Goal: Task Accomplishment & Management: Use online tool/utility

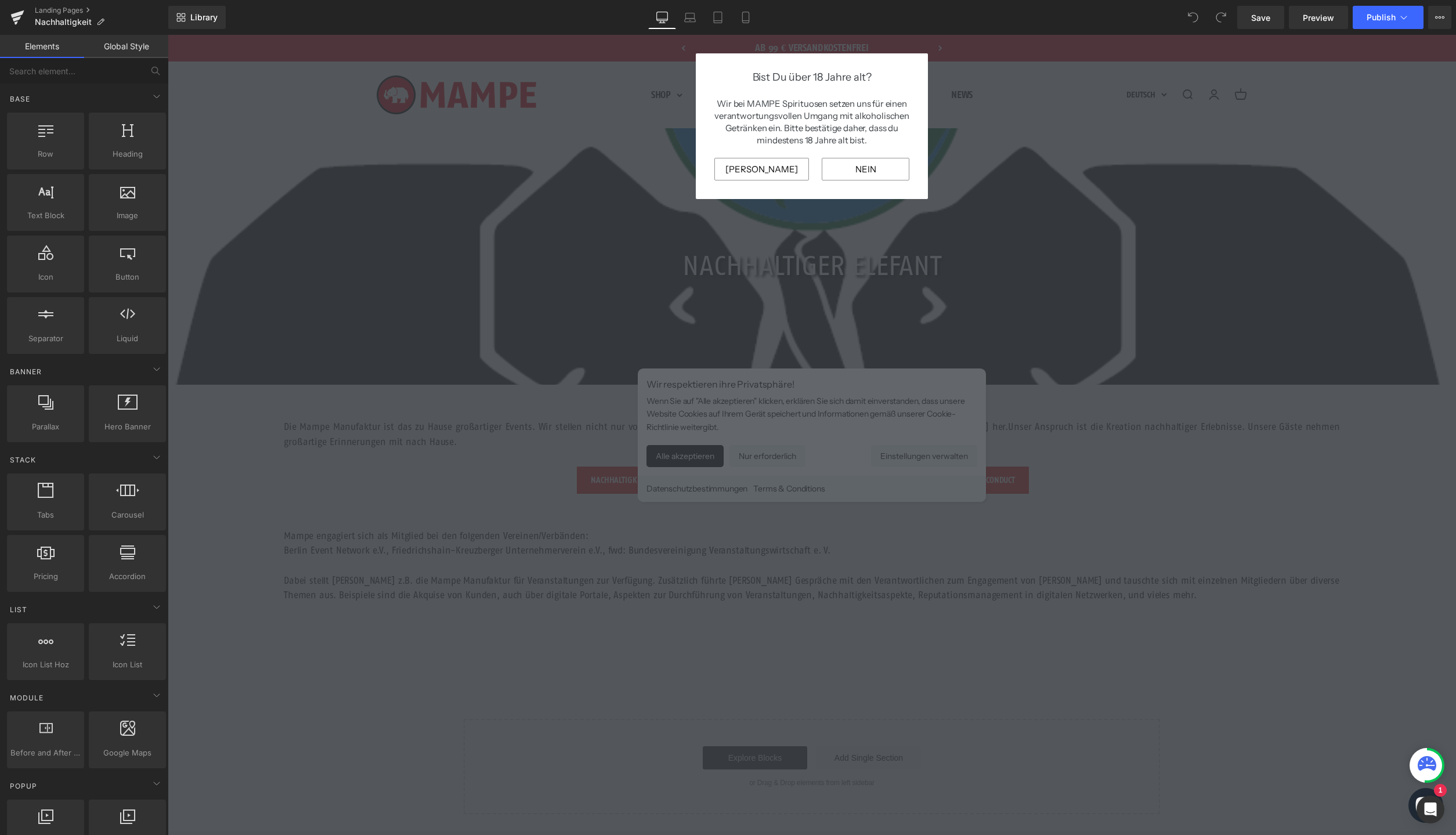
click at [714, 447] on div at bounding box center [811, 435] width 1289 height 801
click at [778, 180] on input "[PERSON_NAME]" at bounding box center [762, 169] width 95 height 23
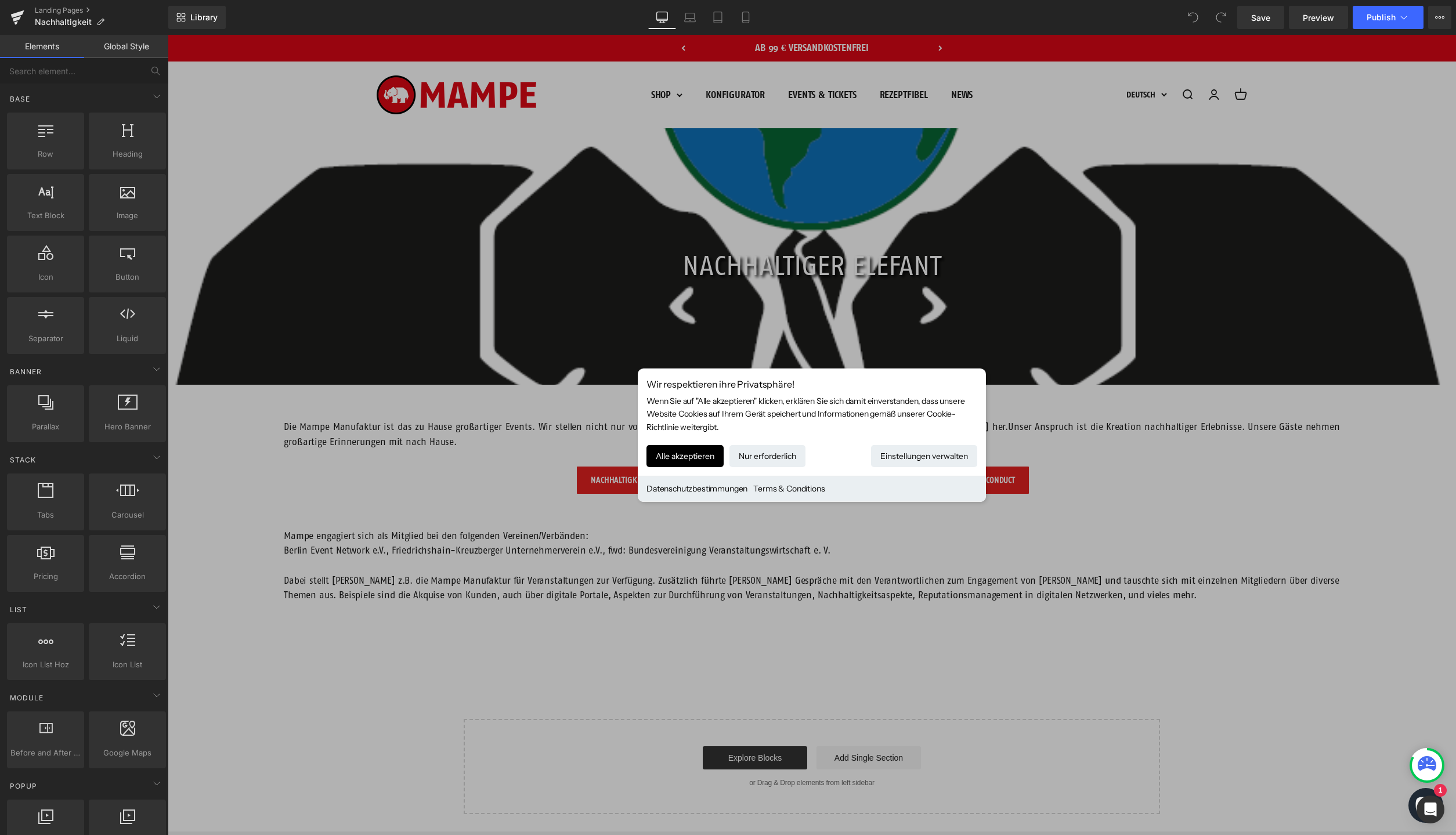
click at [779, 170] on div at bounding box center [811, 435] width 1289 height 801
click at [672, 454] on button "Alle akzeptieren" at bounding box center [685, 456] width 77 height 22
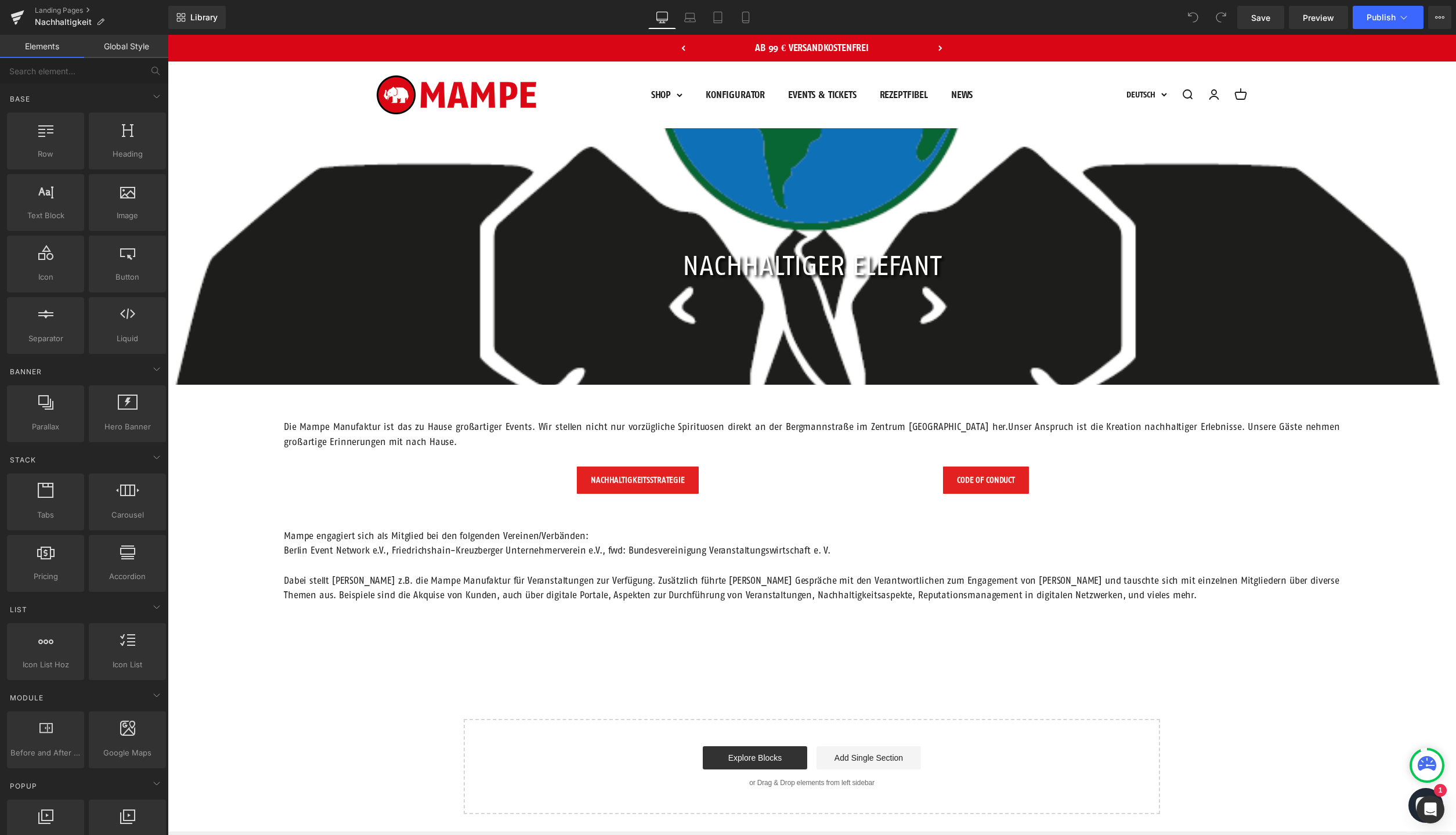
click at [425, 433] on p "Die Mampe Manufaktur ist das zu Hause großartiger Events. Wir stellen nicht nur…" at bounding box center [811, 434] width 1056 height 30
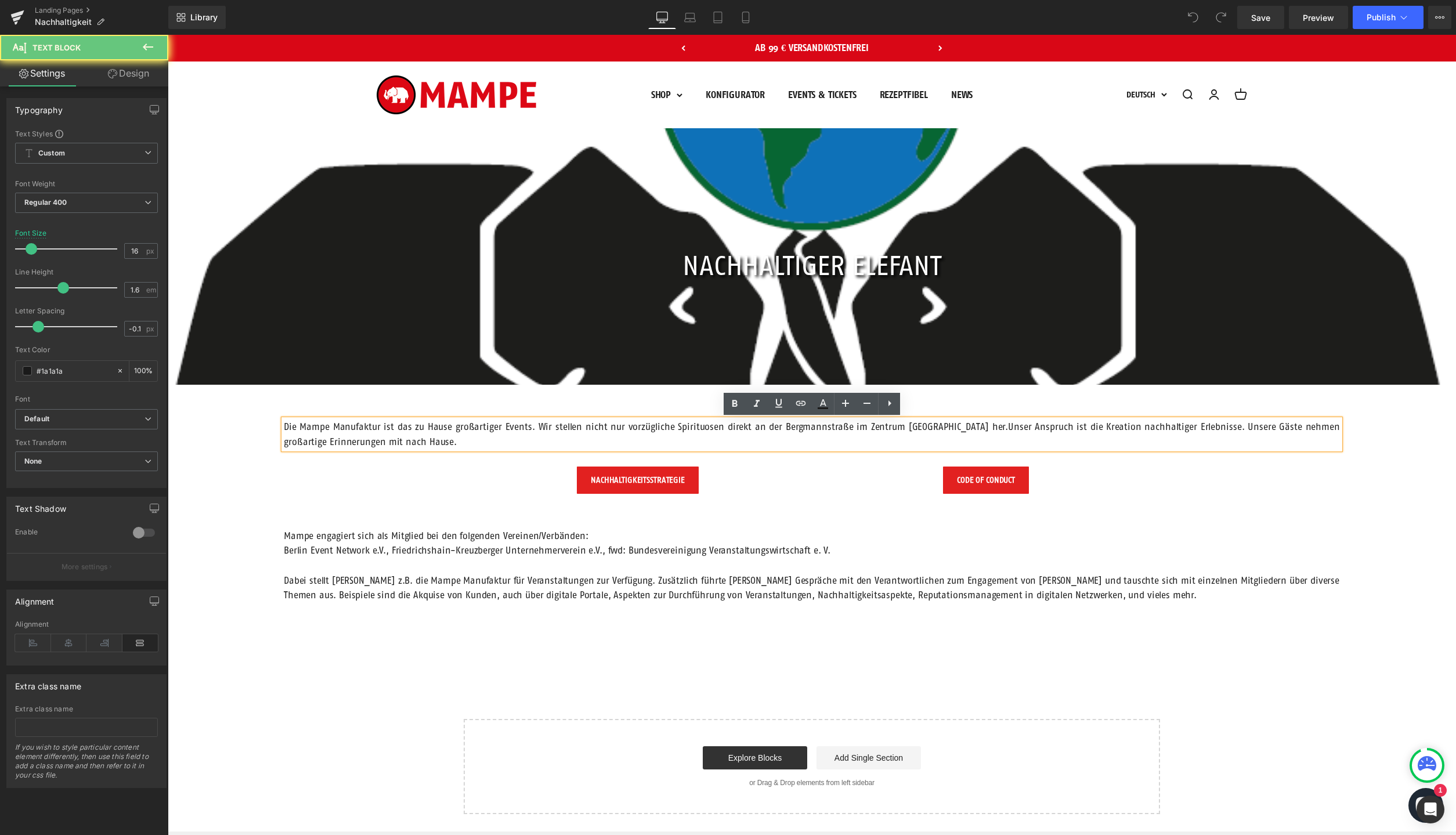
click at [423, 430] on p "Die Mampe Manufaktur ist das zu Hause großartiger Events. Wir stellen nicht nur…" at bounding box center [811, 434] width 1056 height 30
click at [461, 431] on p "Die Mampe Manufaktur ist das zu Hause großartiger Events. Wir stellen nicht nur…" at bounding box center [811, 434] width 1056 height 30
drag, startPoint x: 445, startPoint y: 535, endPoint x: 398, endPoint y: 534, distance: 47.0
click at [446, 535] on p "Mampe engagiert sich als Mitglied bei den folgenden Vereinen/Verbänden:" at bounding box center [811, 536] width 1056 height 15
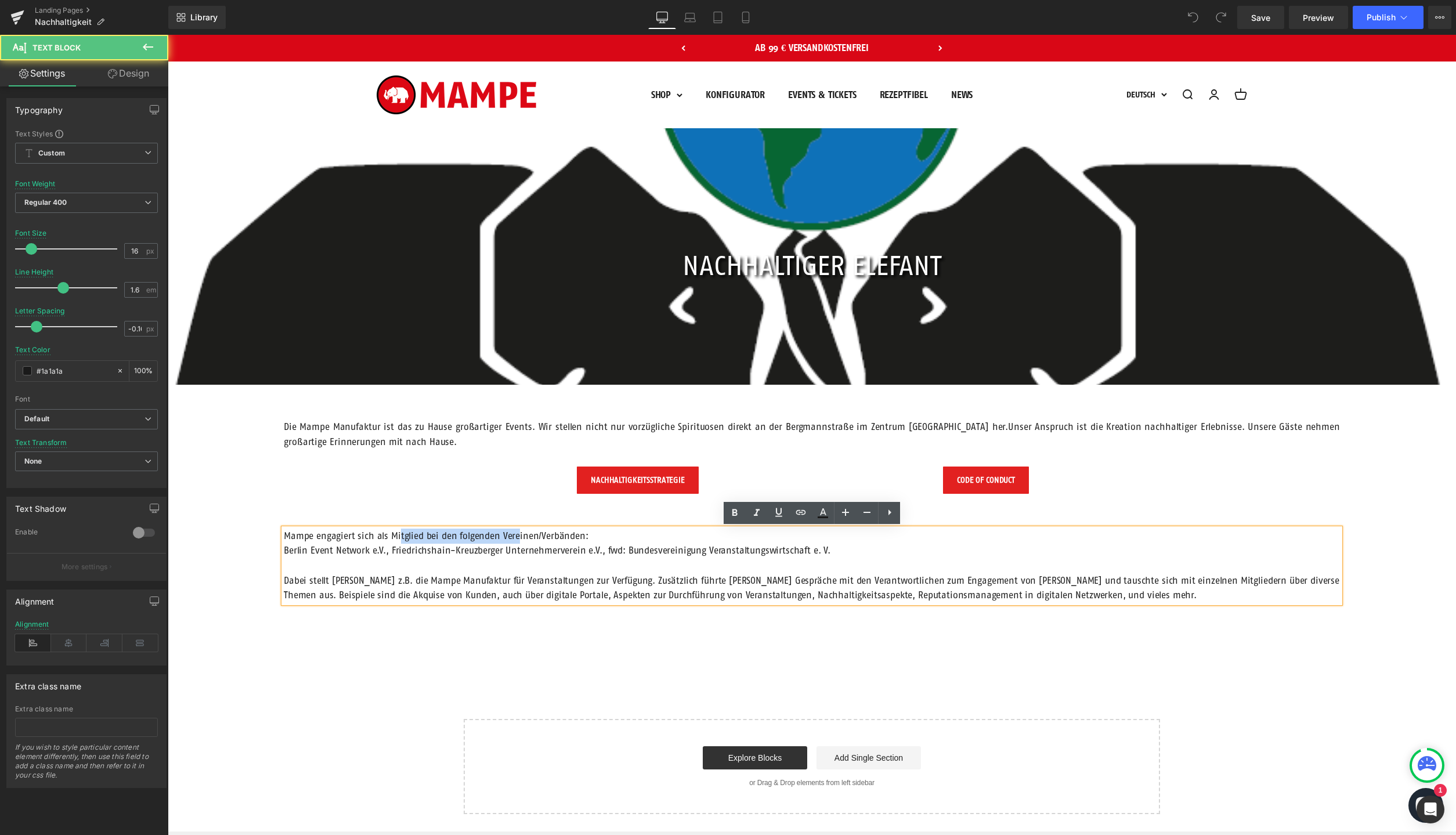
drag, startPoint x: 398, startPoint y: 534, endPoint x: 516, endPoint y: 541, distance: 118.2
click at [516, 541] on p "Mampe engagiert sich als Mitglied bei den folgenden Vereinen/Verbänden:" at bounding box center [811, 536] width 1056 height 15
click at [607, 530] on p "Mampe engagiert sich als Mitglied bei den folgenden Vereinen/Verbänden:" at bounding box center [811, 536] width 1056 height 15
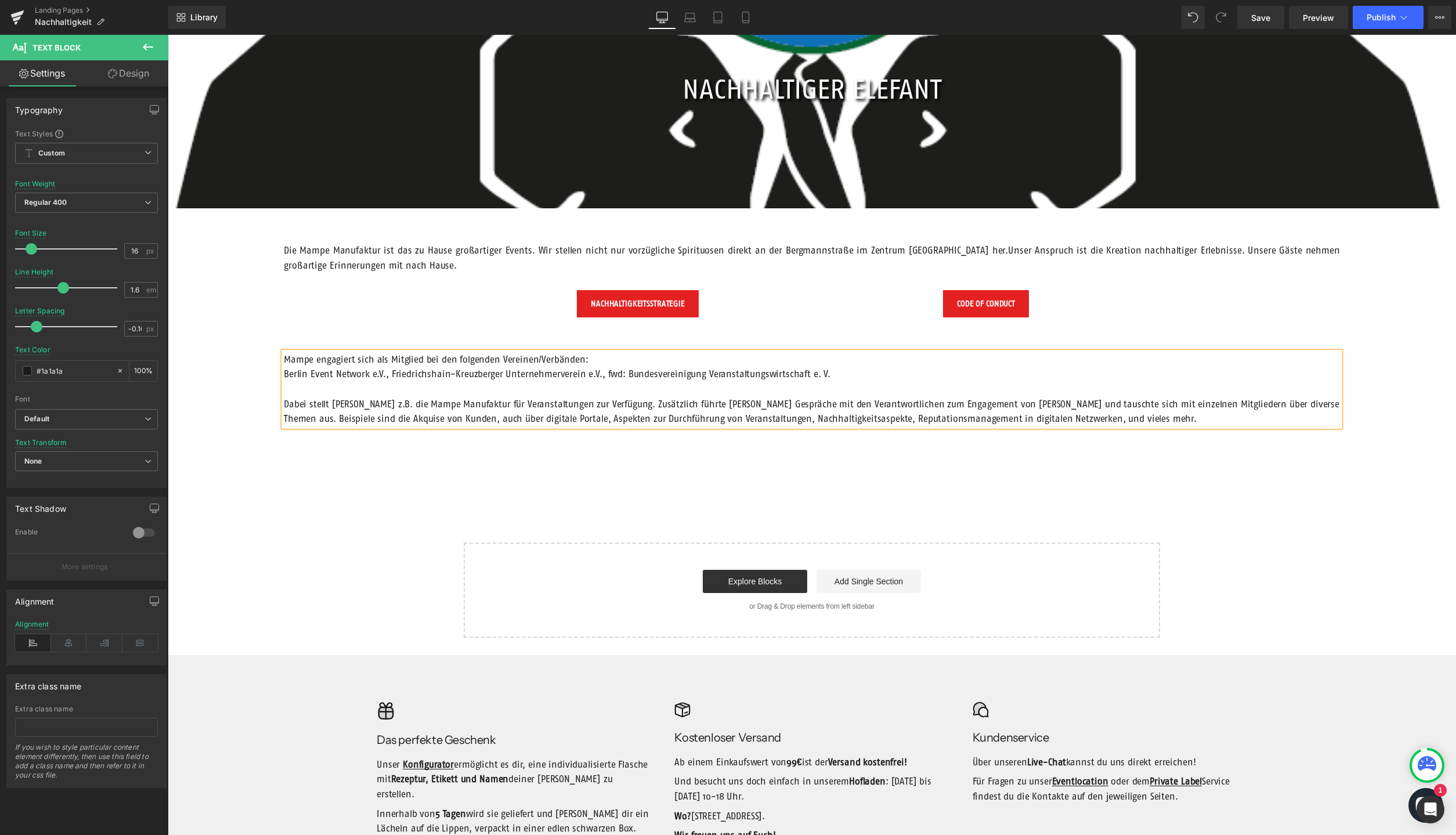
scroll to position [177, 0]
click at [552, 580] on div "Explore Blocks Add Single Section" at bounding box center [812, 581] width 659 height 23
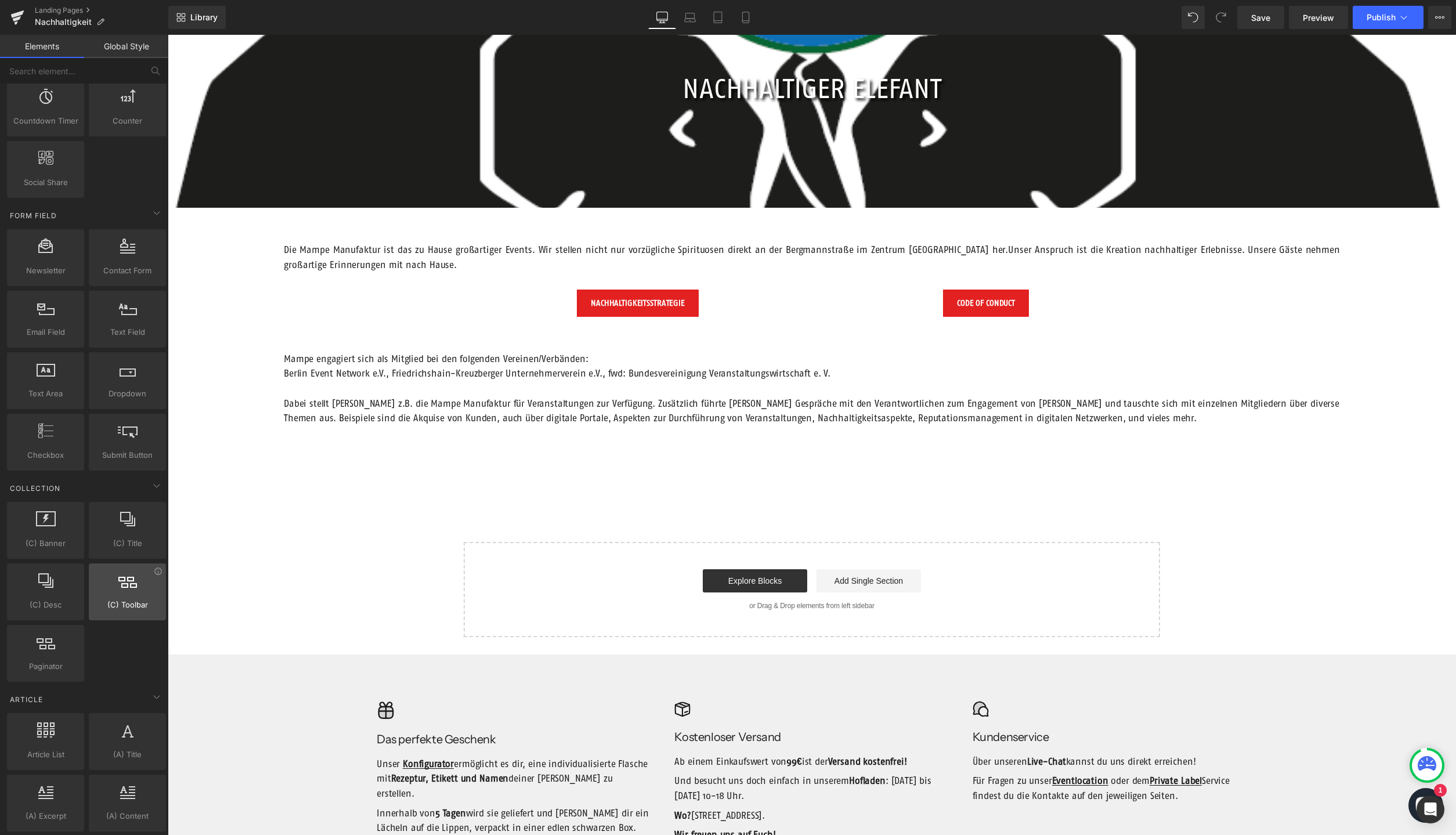
scroll to position [1738, 0]
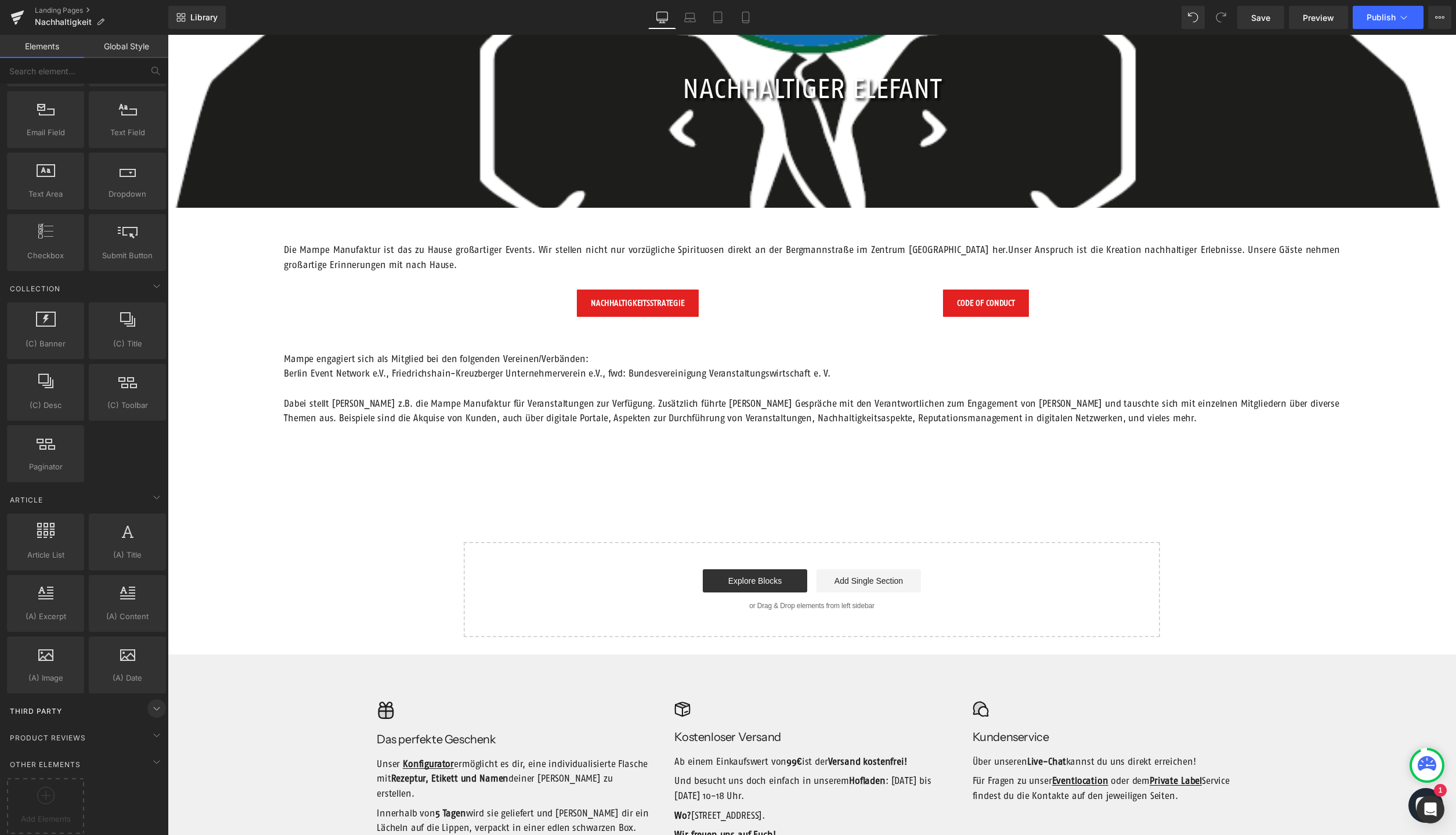
click at [158, 709] on icon at bounding box center [157, 709] width 14 height 14
click at [153, 708] on icon at bounding box center [157, 709] width 14 height 14
click at [41, 788] on icon at bounding box center [46, 795] width 18 height 18
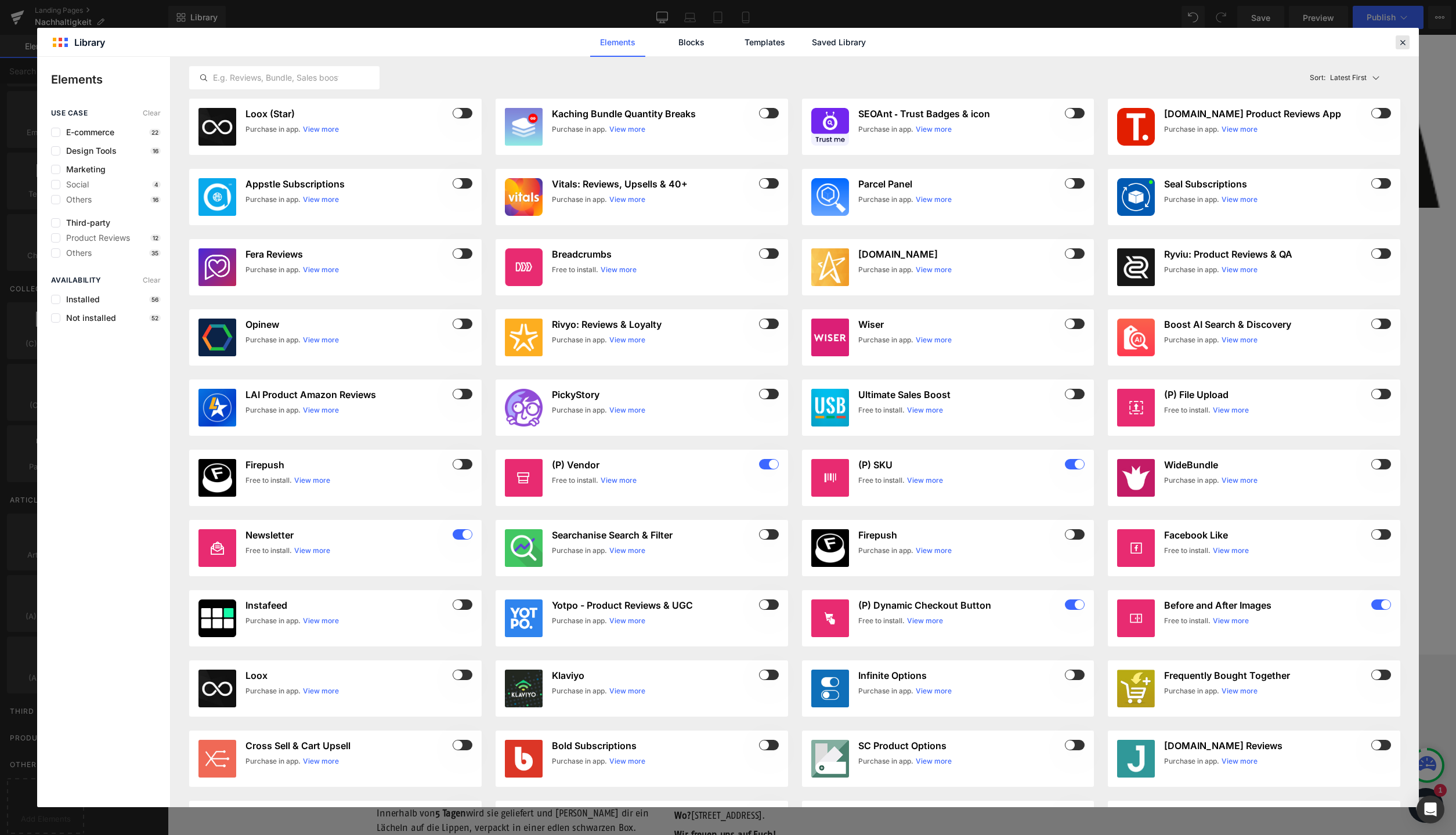
click at [1401, 47] on icon at bounding box center [1403, 43] width 11 height 11
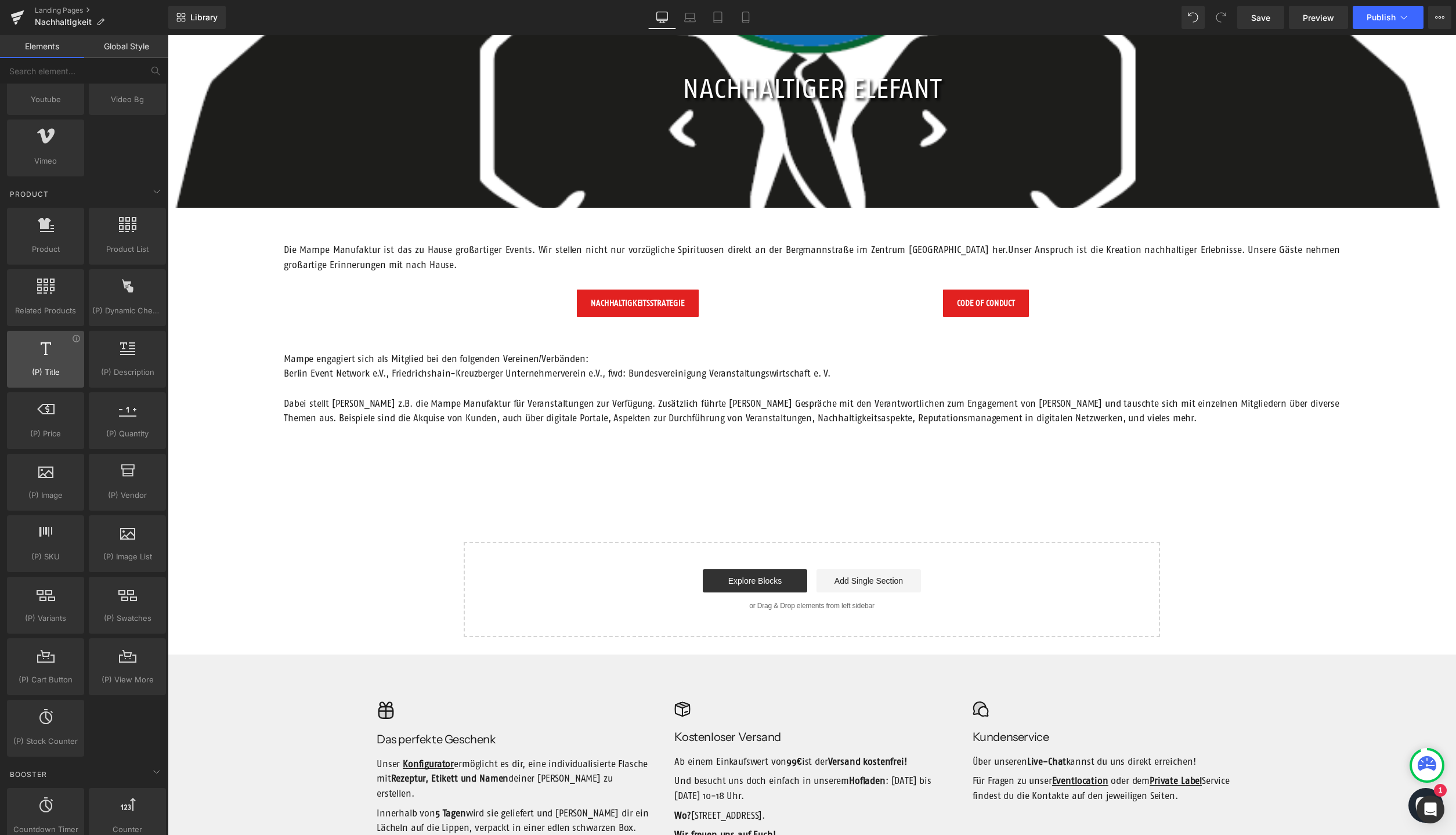
scroll to position [830, 0]
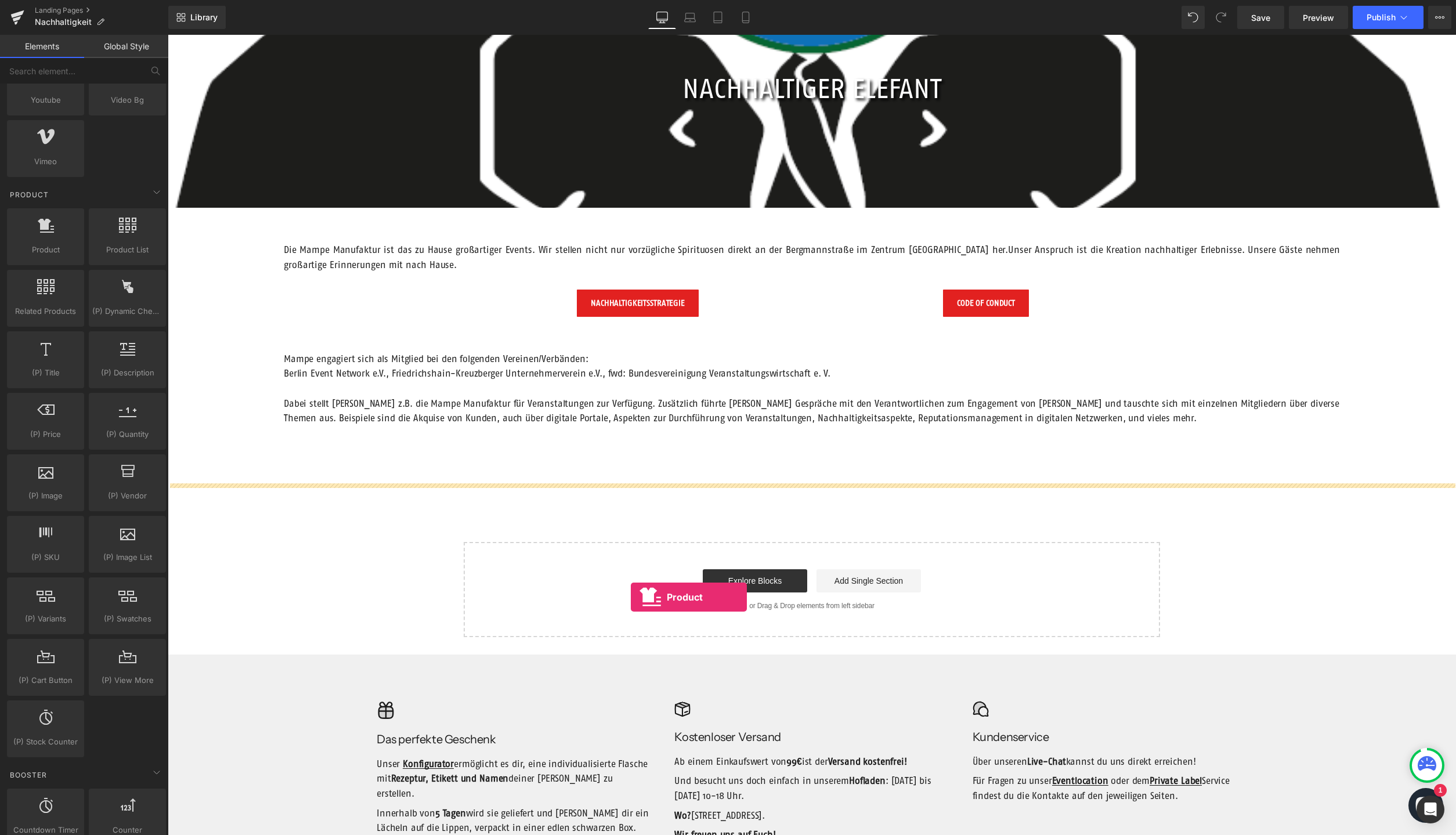
drag, startPoint x: 216, startPoint y: 270, endPoint x: 630, endPoint y: 597, distance: 527.6
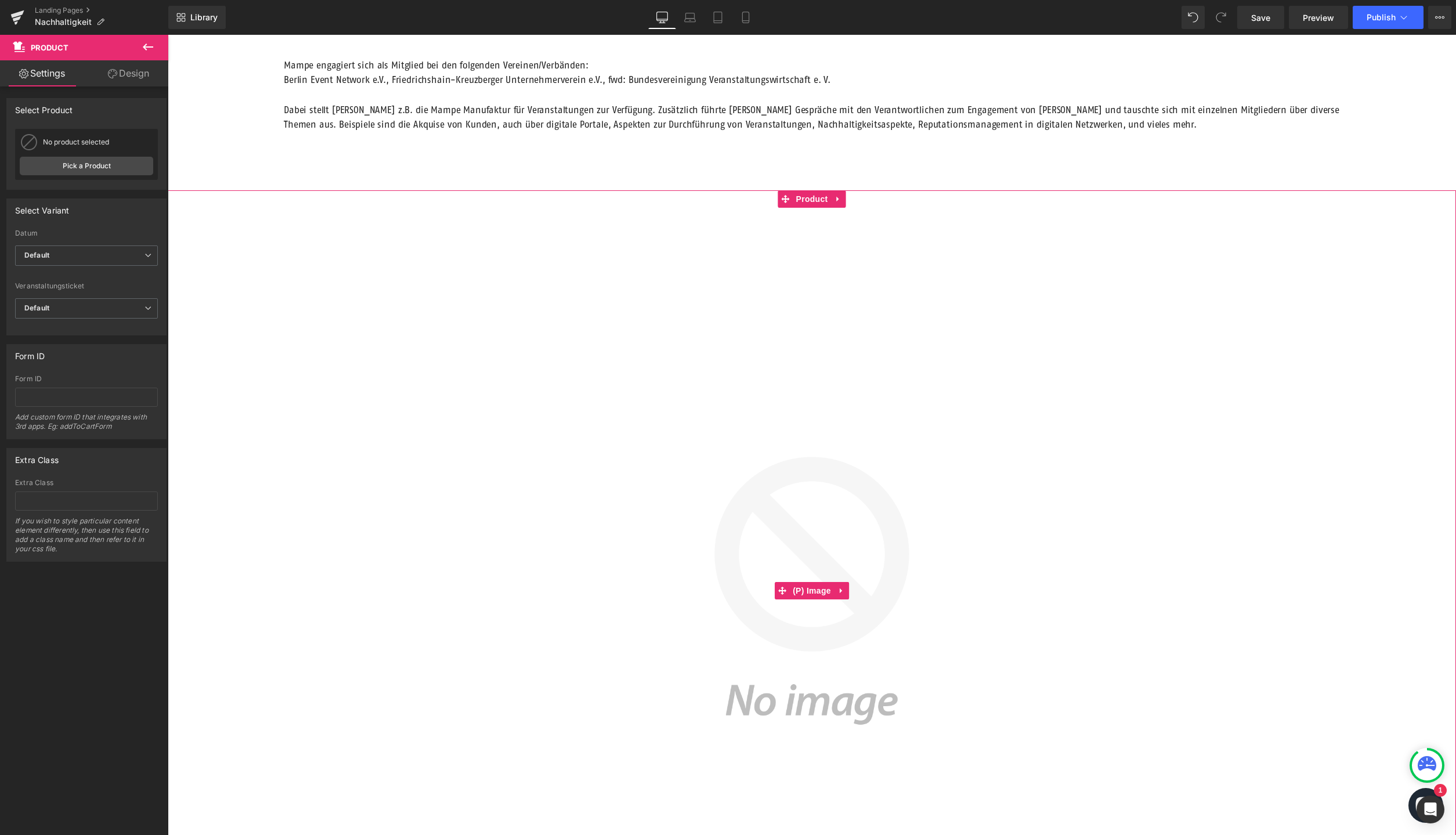
scroll to position [472, 0]
click at [823, 200] on span "Product" at bounding box center [812, 197] width 37 height 18
click at [837, 199] on icon at bounding box center [837, 197] width 2 height 5
click at [795, 195] on span "Product" at bounding box center [789, 197] width 37 height 18
click at [783, 197] on icon at bounding box center [785, 198] width 8 height 8
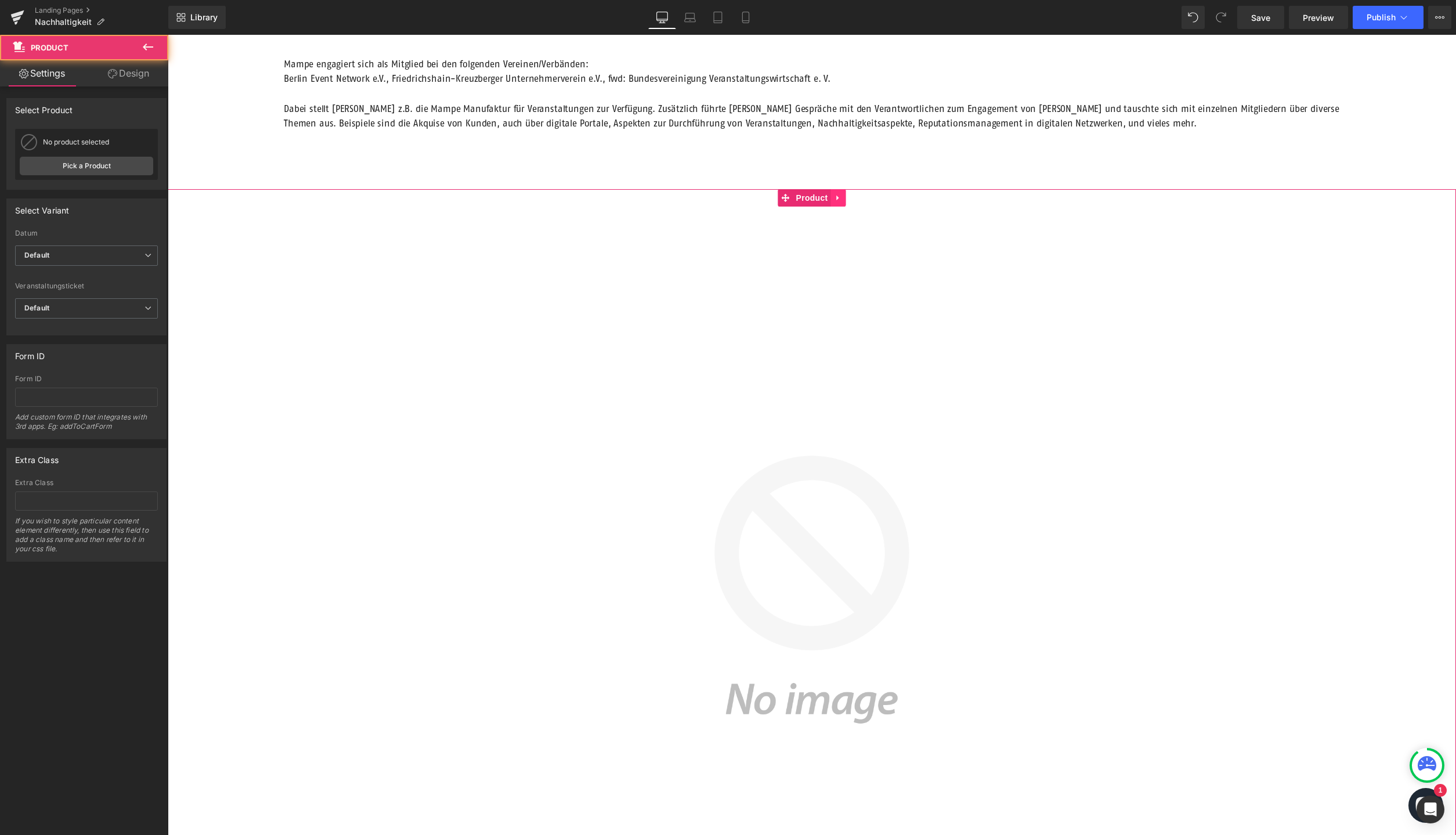
click at [835, 197] on link at bounding box center [839, 197] width 15 height 18
click at [847, 197] on icon at bounding box center [846, 197] width 8 height 8
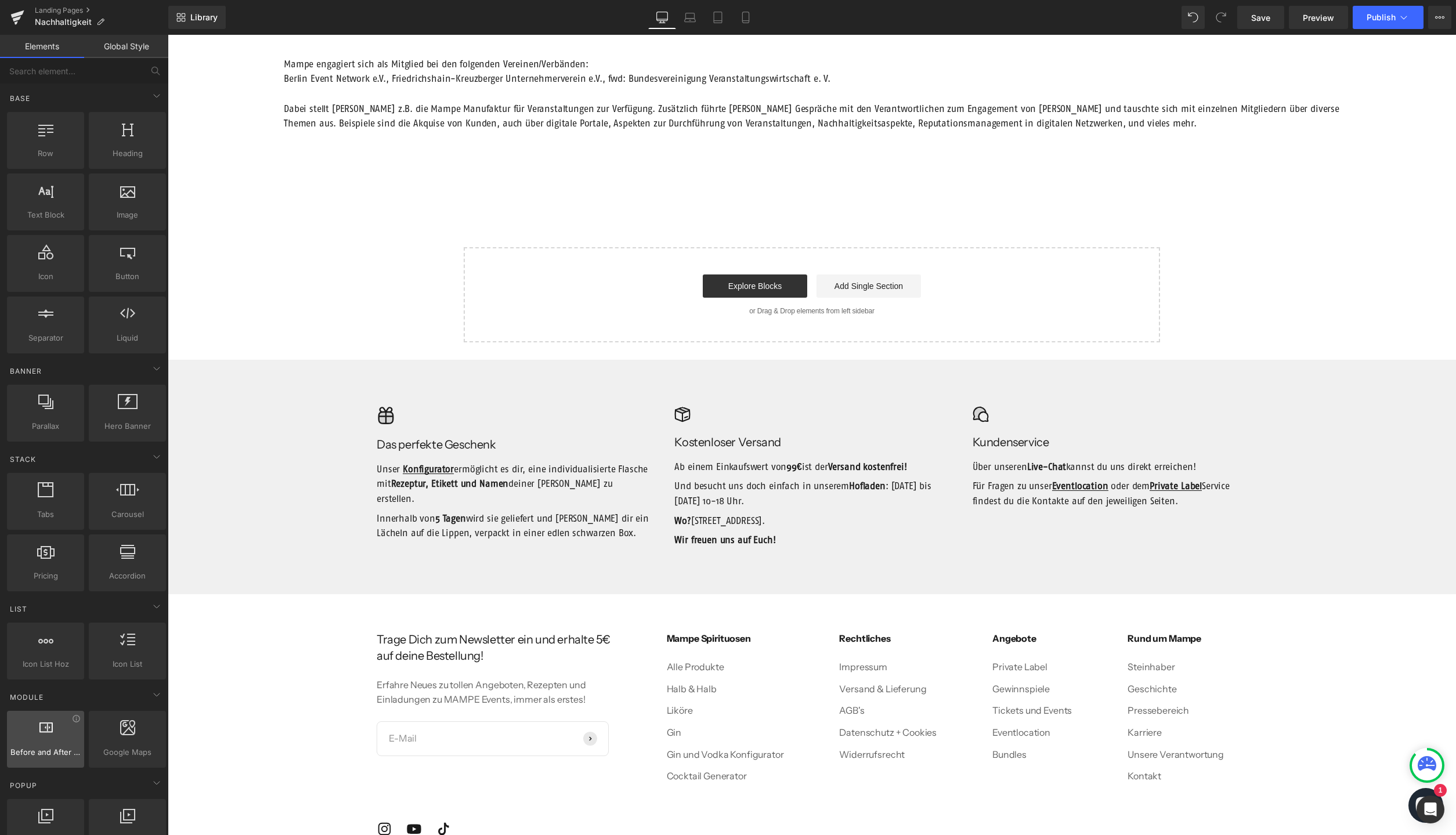
scroll to position [0, 0]
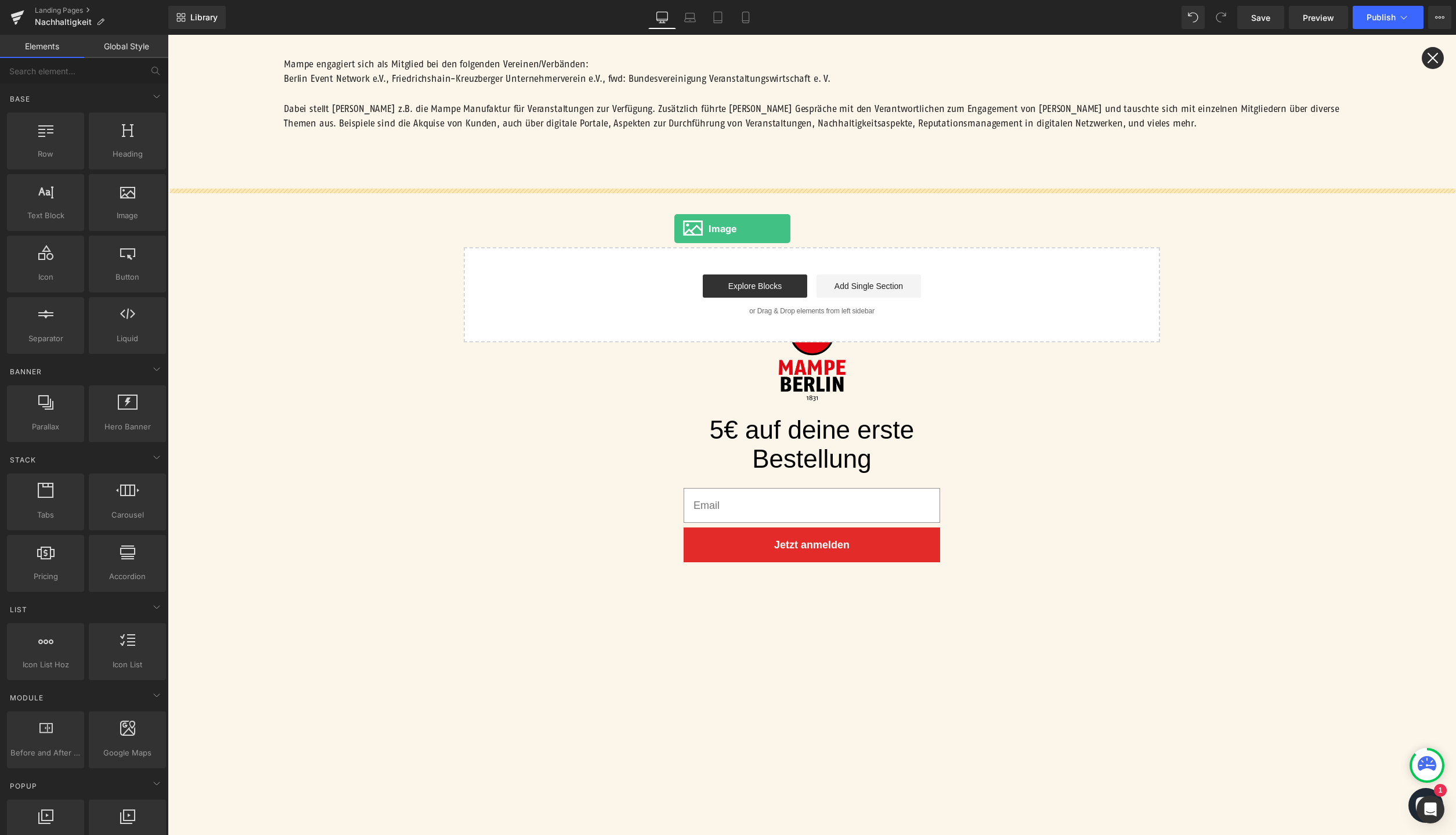
drag, startPoint x: 325, startPoint y: 245, endPoint x: 674, endPoint y: 229, distance: 349.4
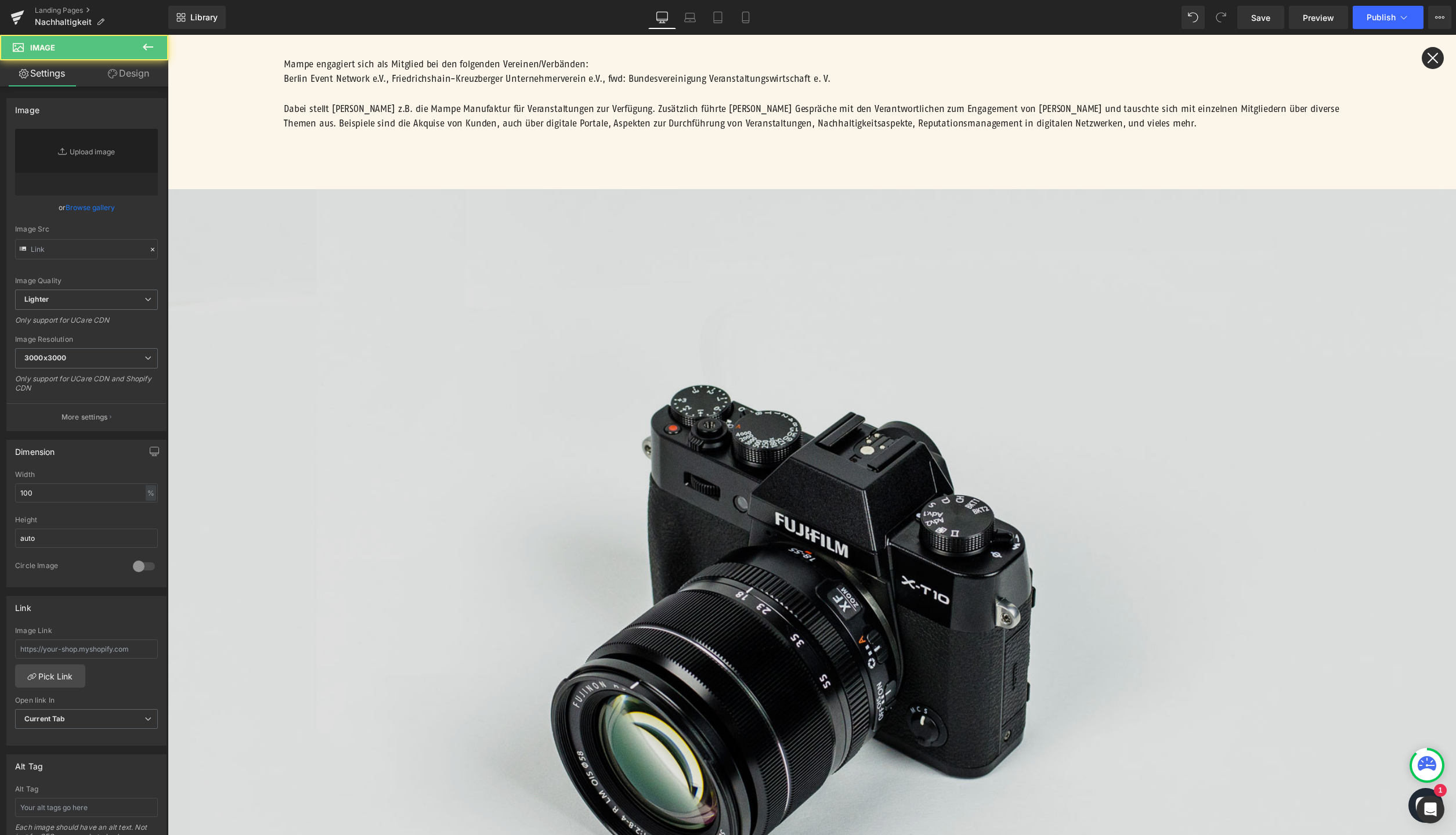
type input "//[DOMAIN_NAME][URL]"
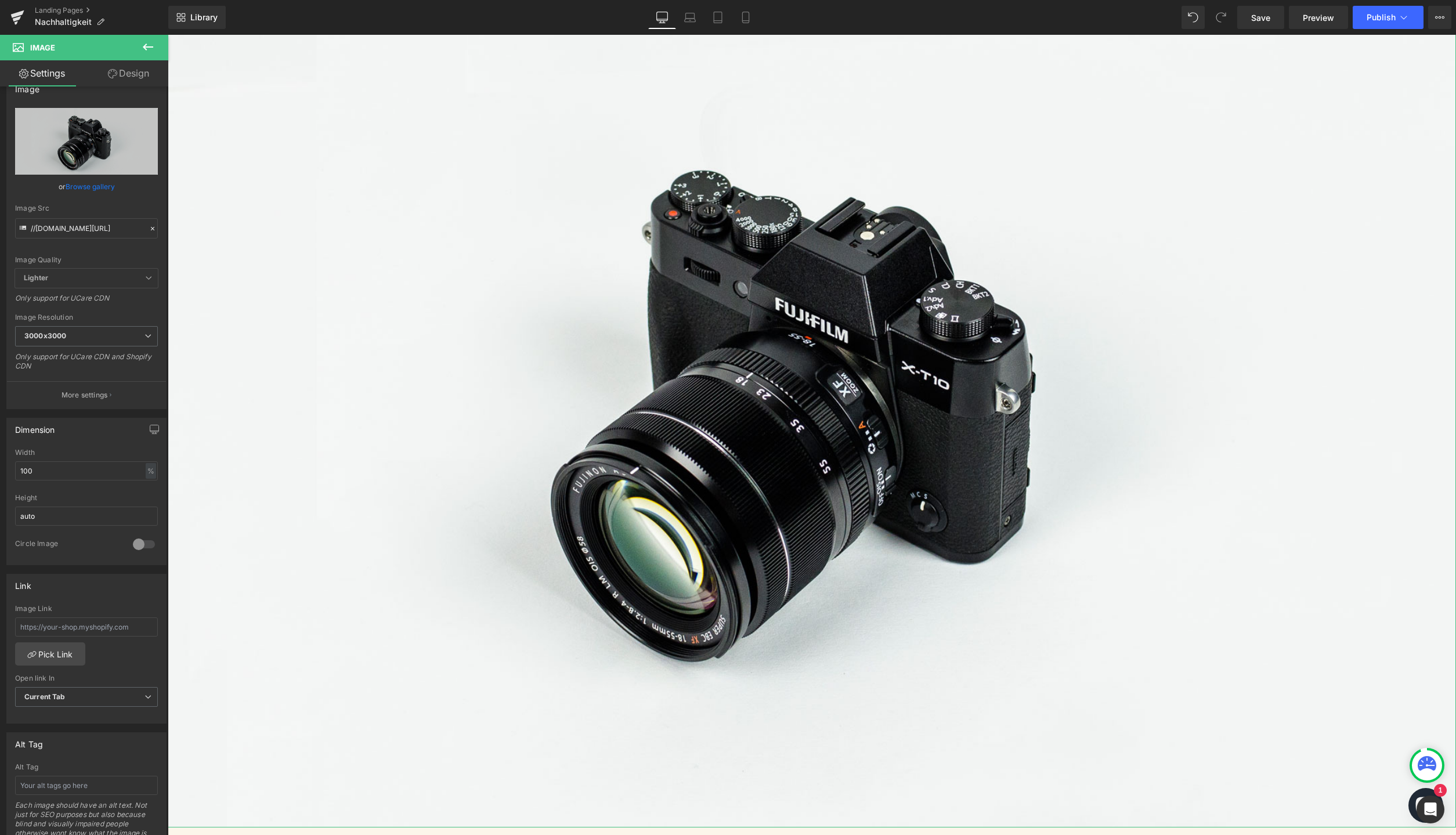
scroll to position [21, 0]
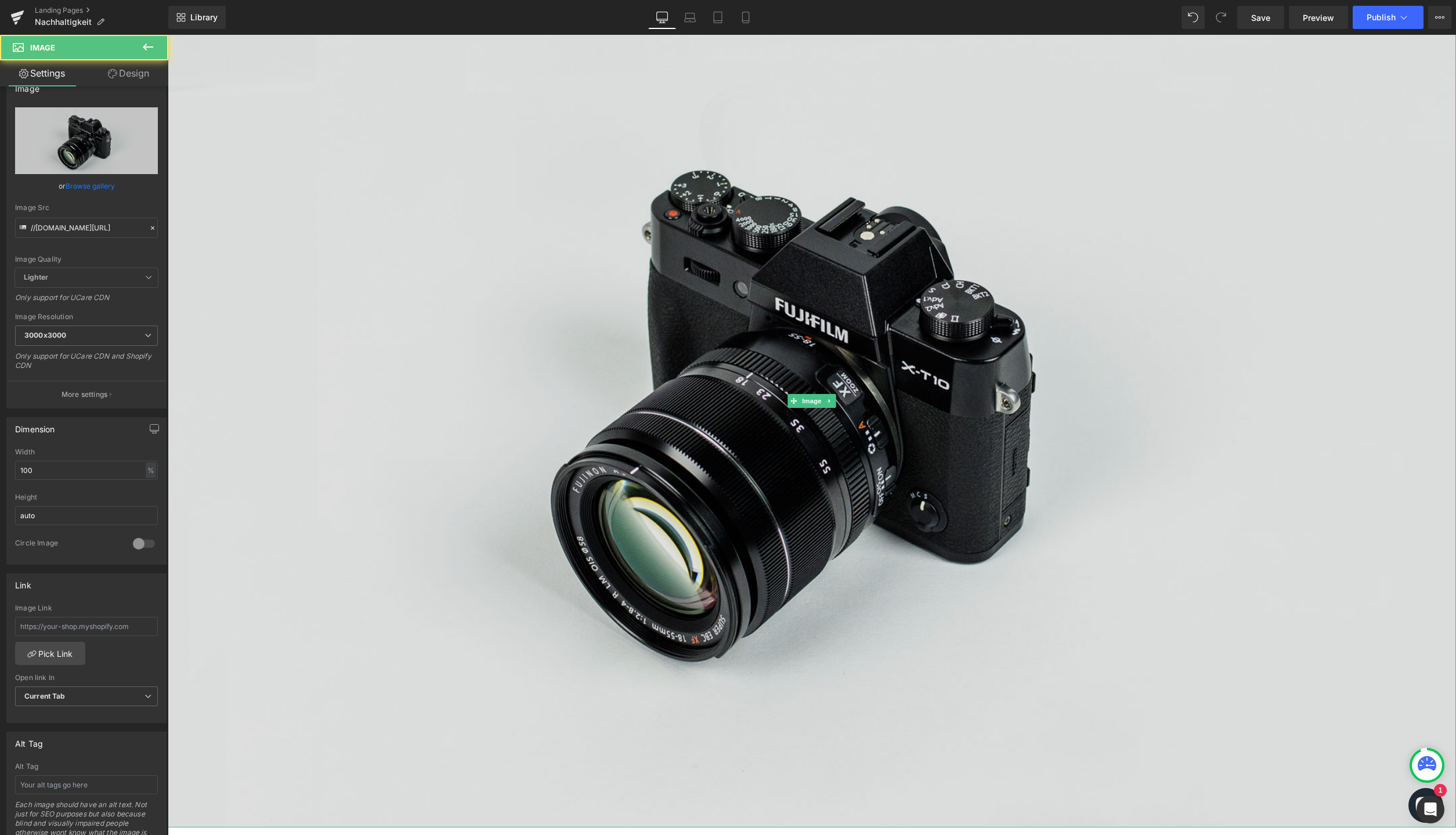
click at [741, 305] on img at bounding box center [811, 401] width 1289 height 854
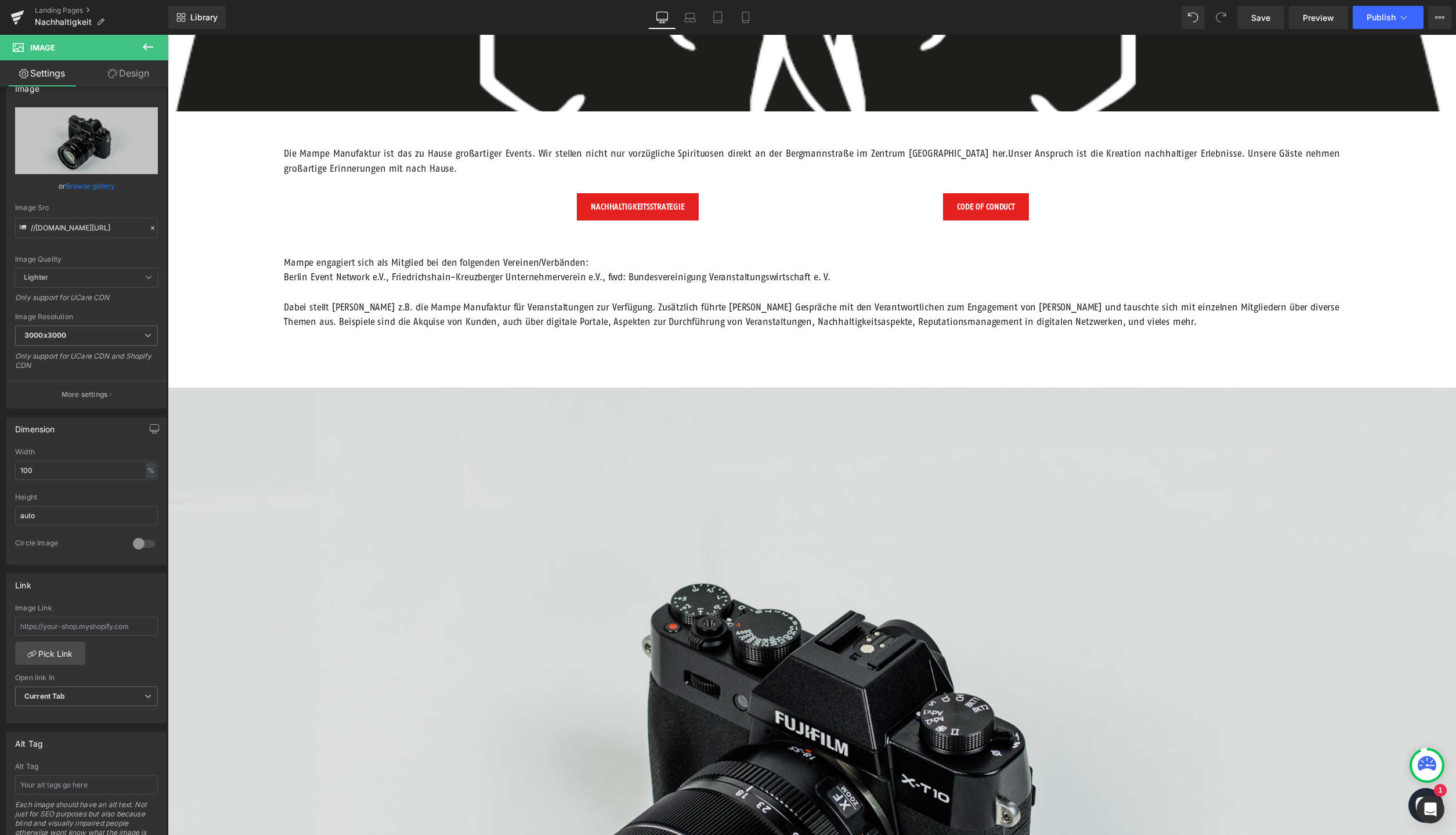
scroll to position [273, 0]
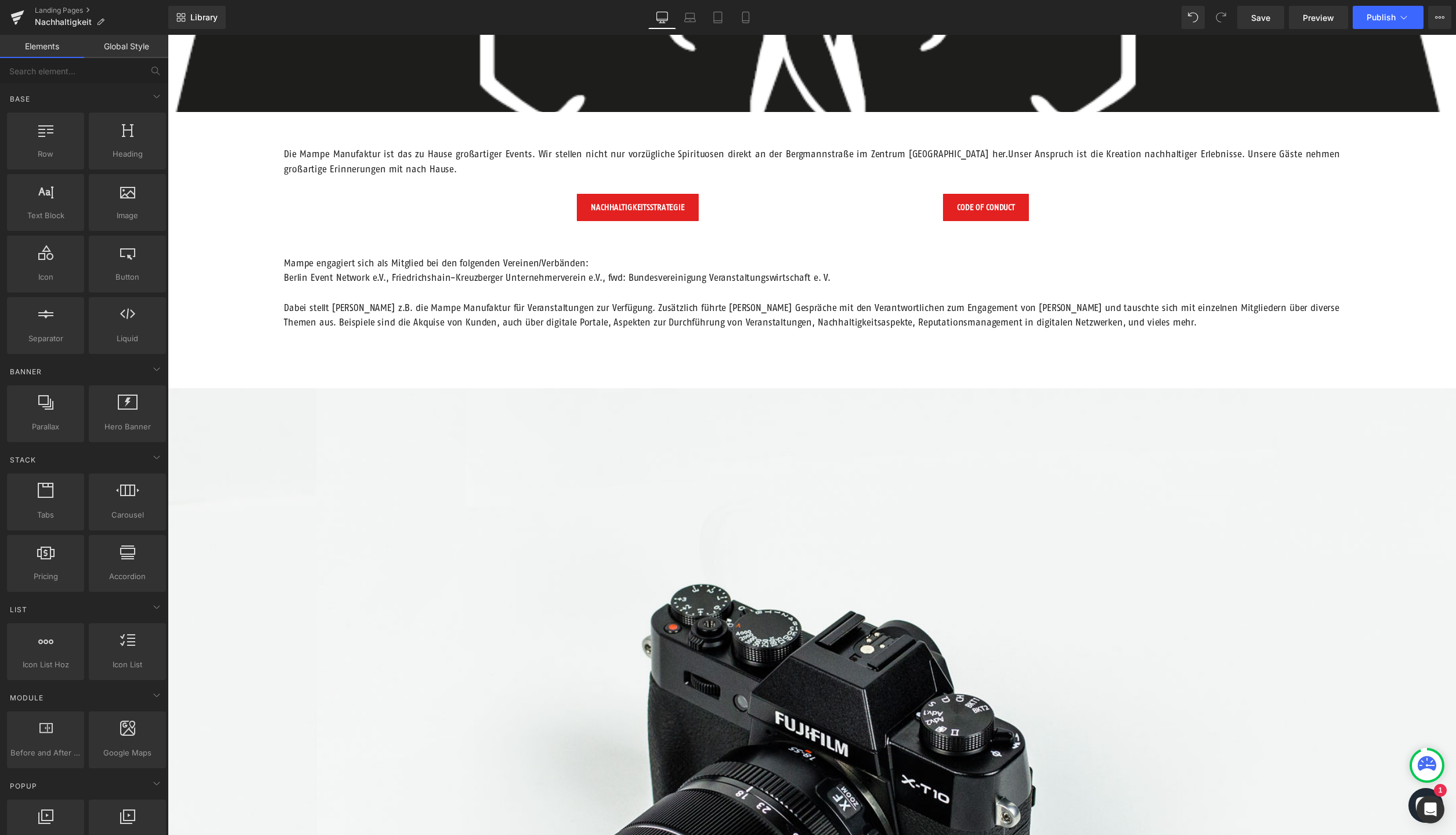
click at [1015, 253] on div "NACHHALTIGER ELEFANT Text Block Hero Banner Die Mampe Manufaktur ist das zu Hau…" at bounding box center [811, 625] width 1289 height 1540
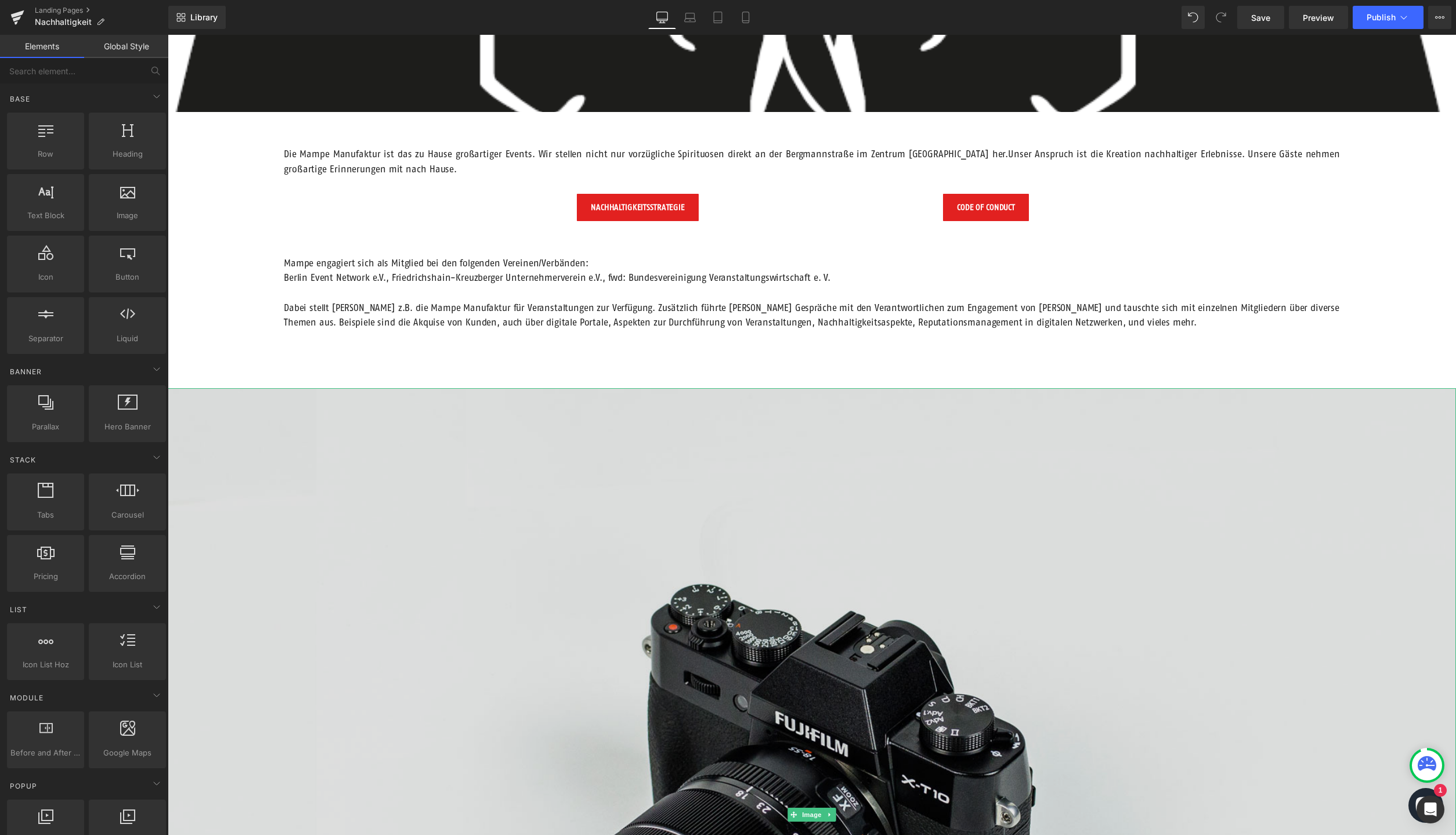
click at [1033, 495] on img at bounding box center [811, 815] width 1289 height 854
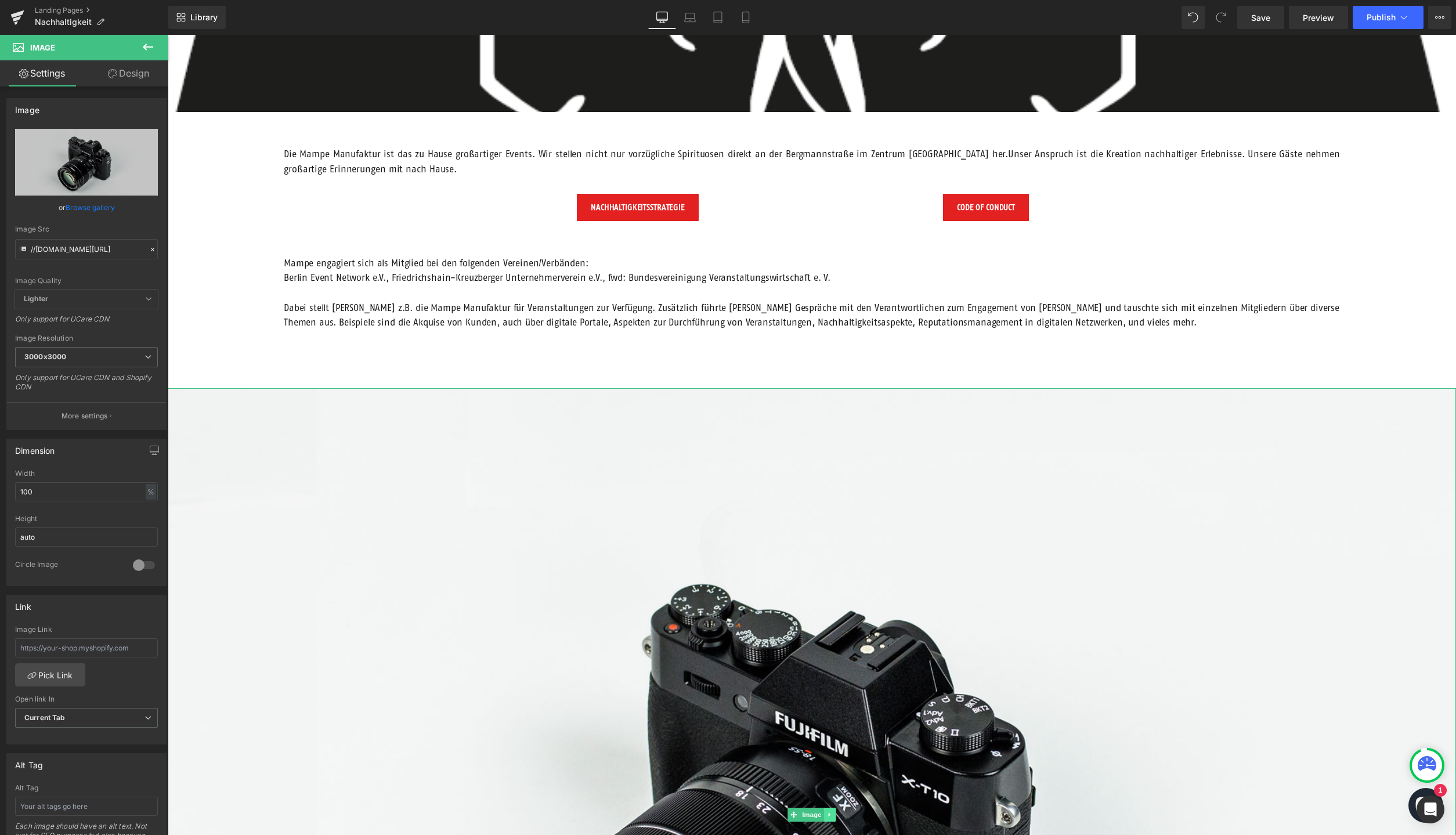
click at [829, 813] on icon at bounding box center [830, 814] width 6 height 7
click at [837, 813] on icon at bounding box center [836, 815] width 6 height 6
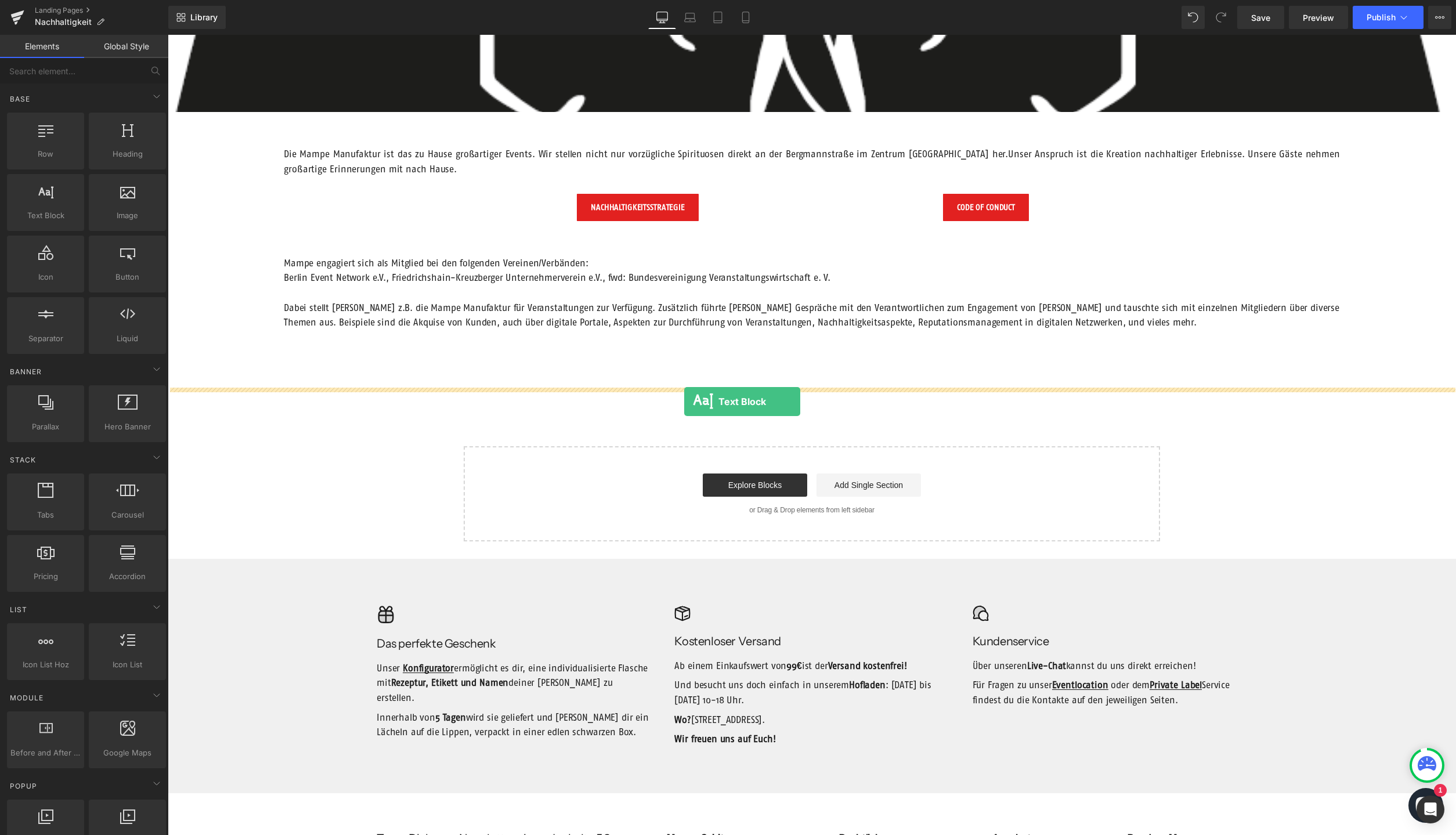
drag, startPoint x: 249, startPoint y: 265, endPoint x: 684, endPoint y: 401, distance: 455.8
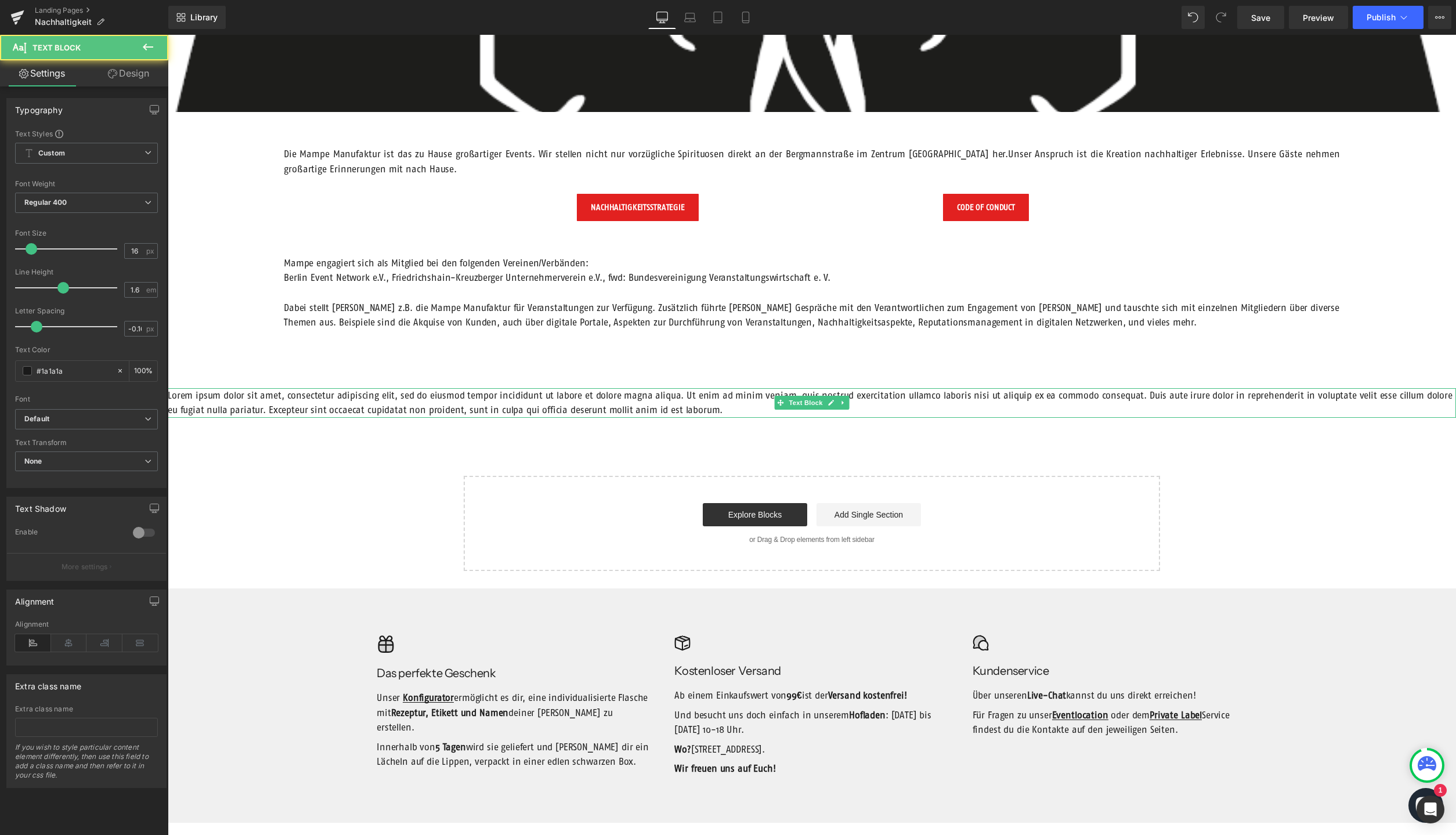
click at [280, 406] on p "Lorem ipsum dolor sit amet, consectetur adipiscing elit, sed do eiusmod tempor …" at bounding box center [811, 403] width 1289 height 30
click at [413, 324] on p "Dabei stellt [PERSON_NAME] z.B. die Mampe Manufaktur für Veranstaltungen zur Ve…" at bounding box center [811, 315] width 1056 height 30
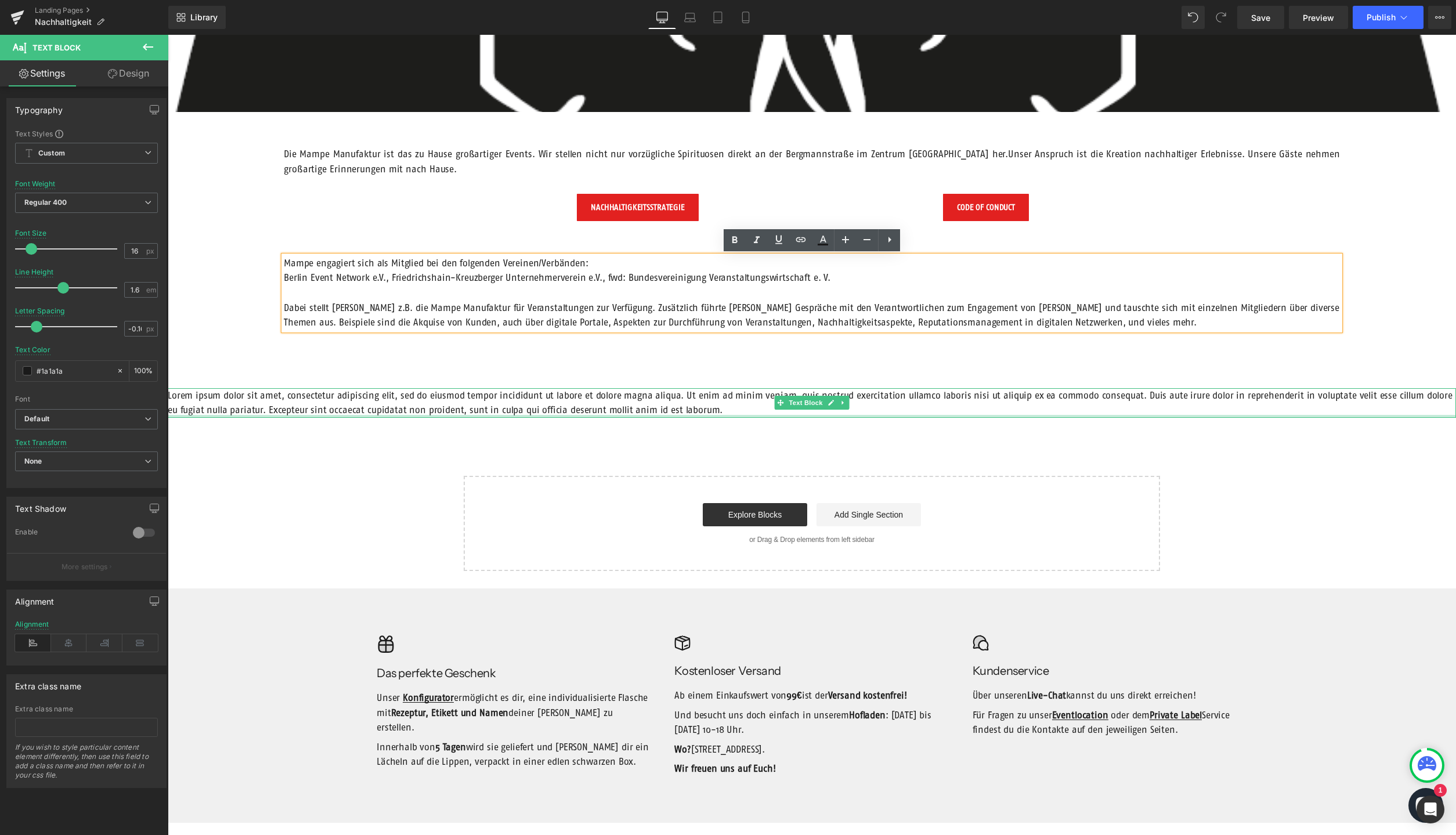
click at [371, 416] on div at bounding box center [811, 417] width 1289 height 3
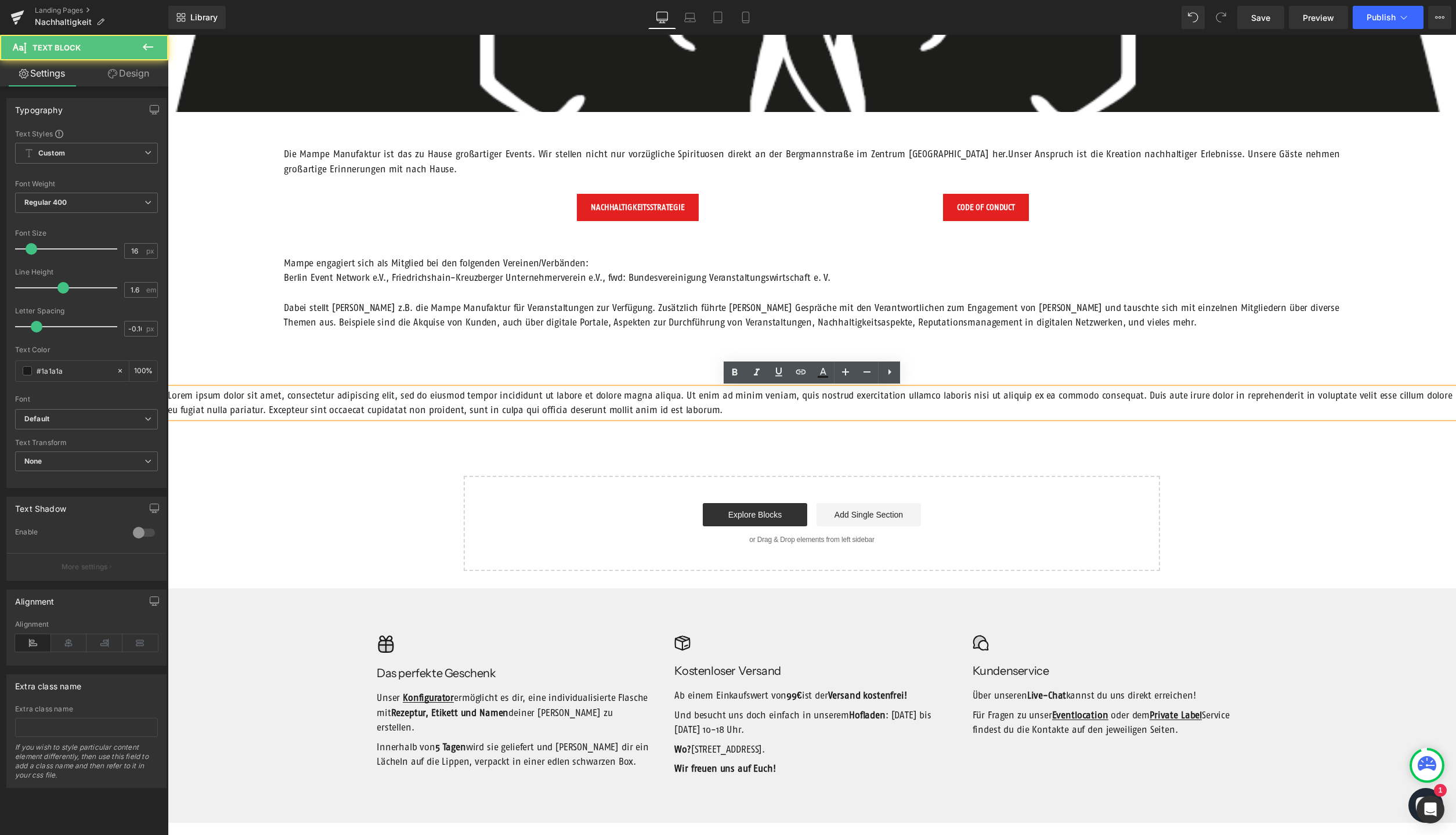
click at [378, 305] on p "Dabei stellt [PERSON_NAME] z.B. die Mampe Manufaktur für Veranstaltungen zur Ve…" at bounding box center [811, 315] width 1056 height 30
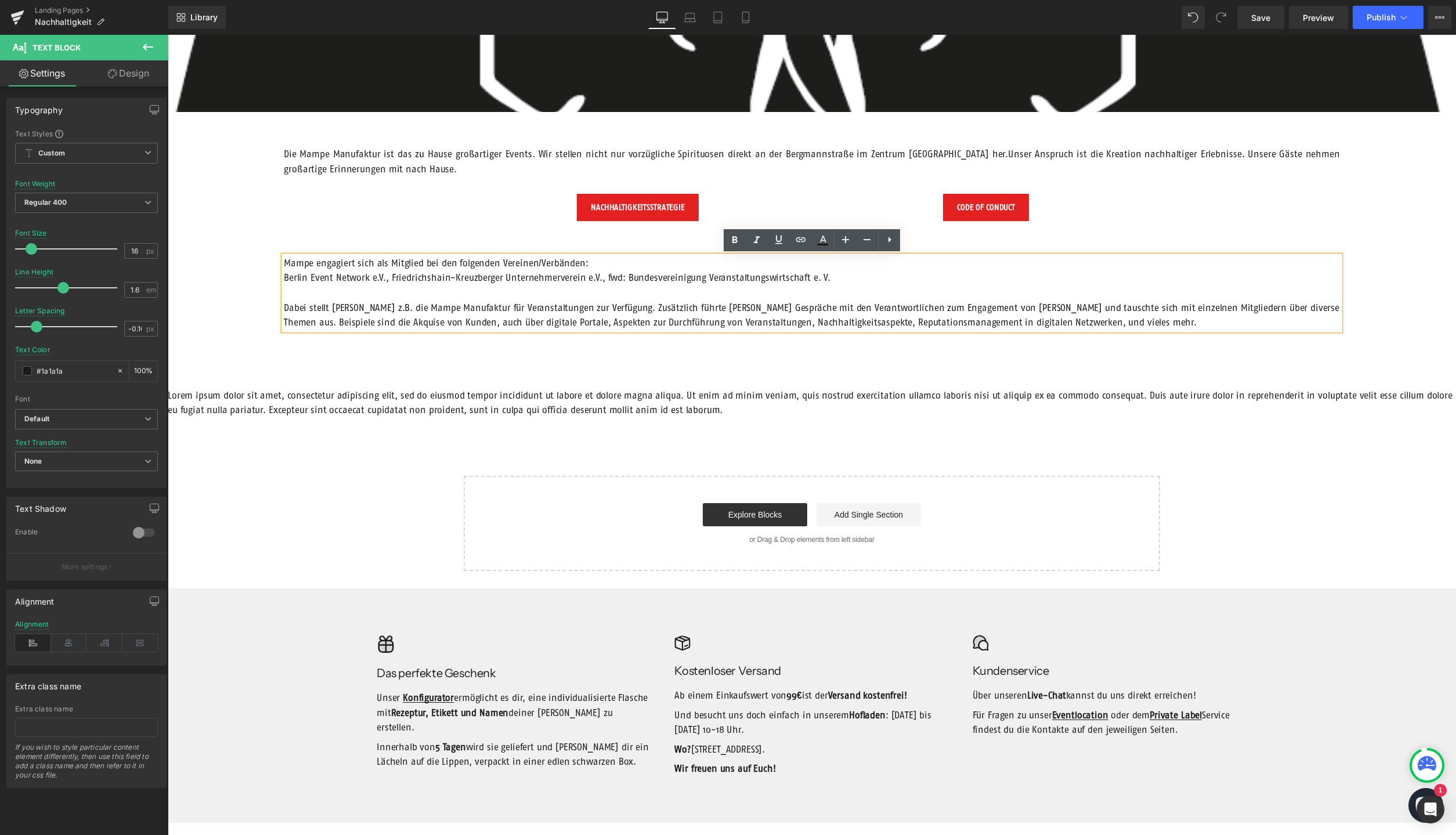
click at [351, 404] on p "Lorem ipsum dolor sit amet, consectetur adipiscing elit, sed do eiusmod tempor …" at bounding box center [811, 403] width 1289 height 30
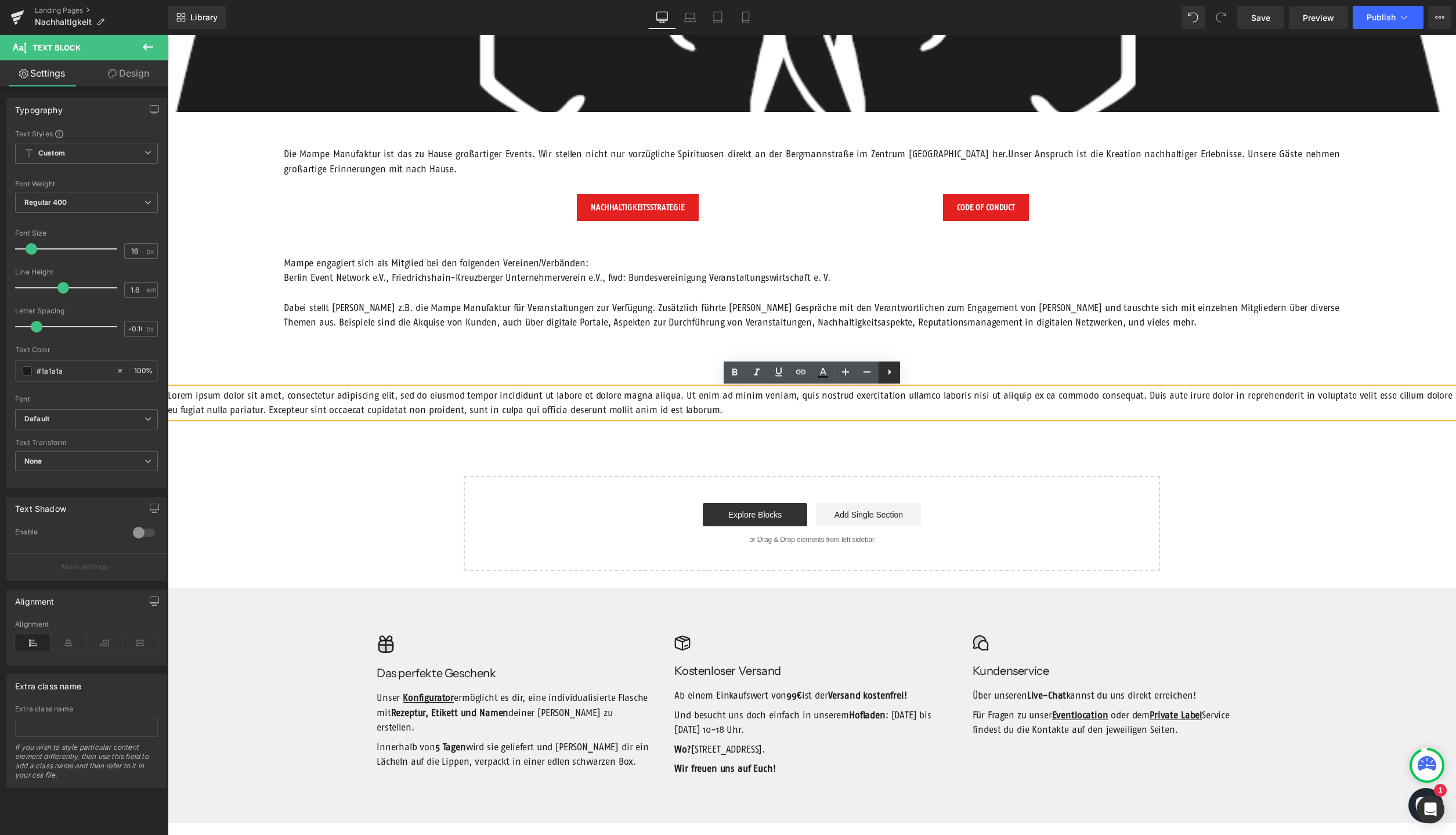
click at [888, 372] on icon at bounding box center [889, 372] width 14 height 14
click at [595, 406] on p "Lorem ipsum dolor sit amet, consectetur adipiscing elit, sed do eiusmod tempor …" at bounding box center [811, 403] width 1289 height 30
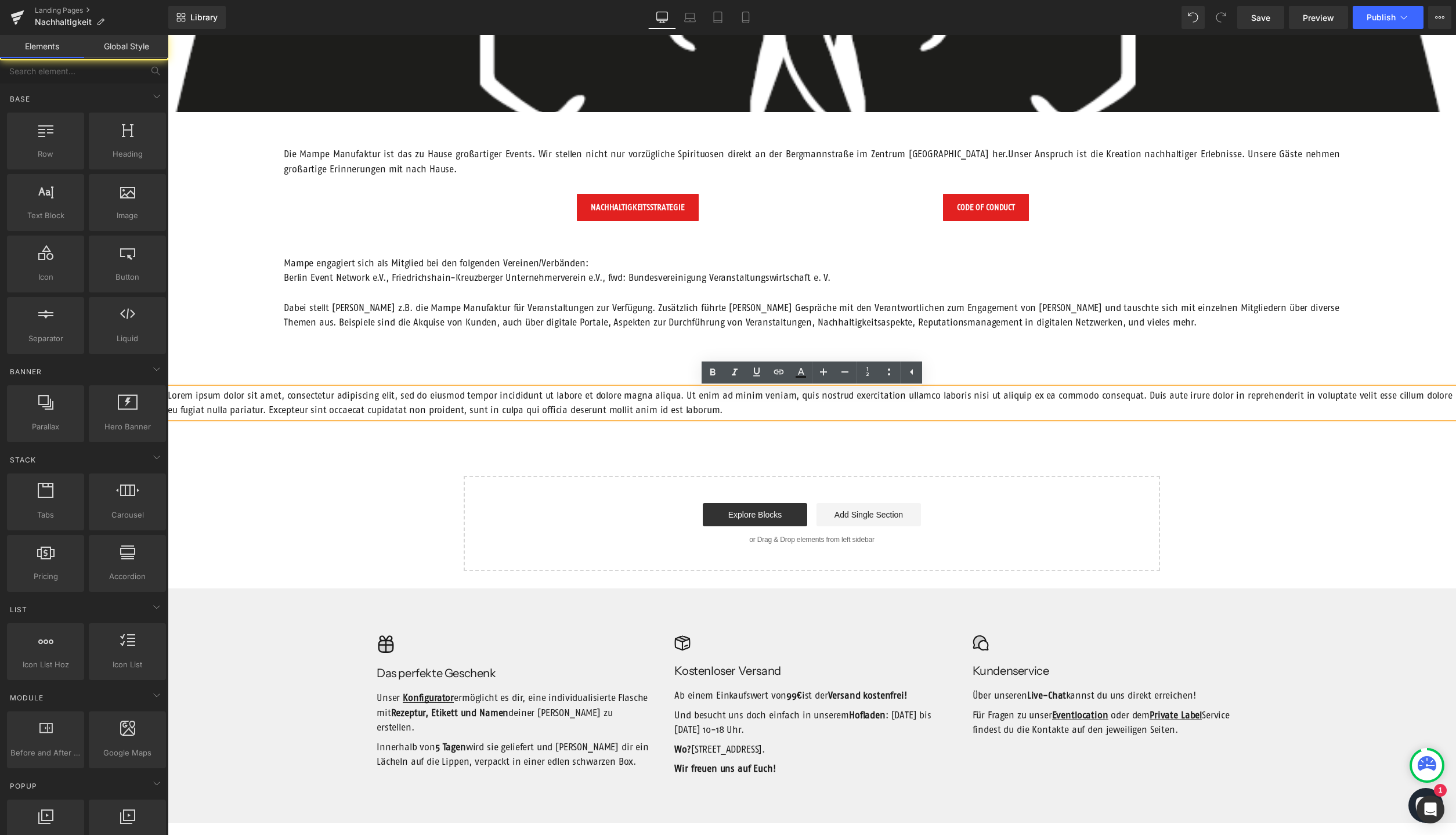
click at [586, 421] on div "NACHHALTIGER ELEFANT Text Block Hero Banner Die Mampe Manufaktur ist das zu Hau…" at bounding box center [811, 213] width 1289 height 716
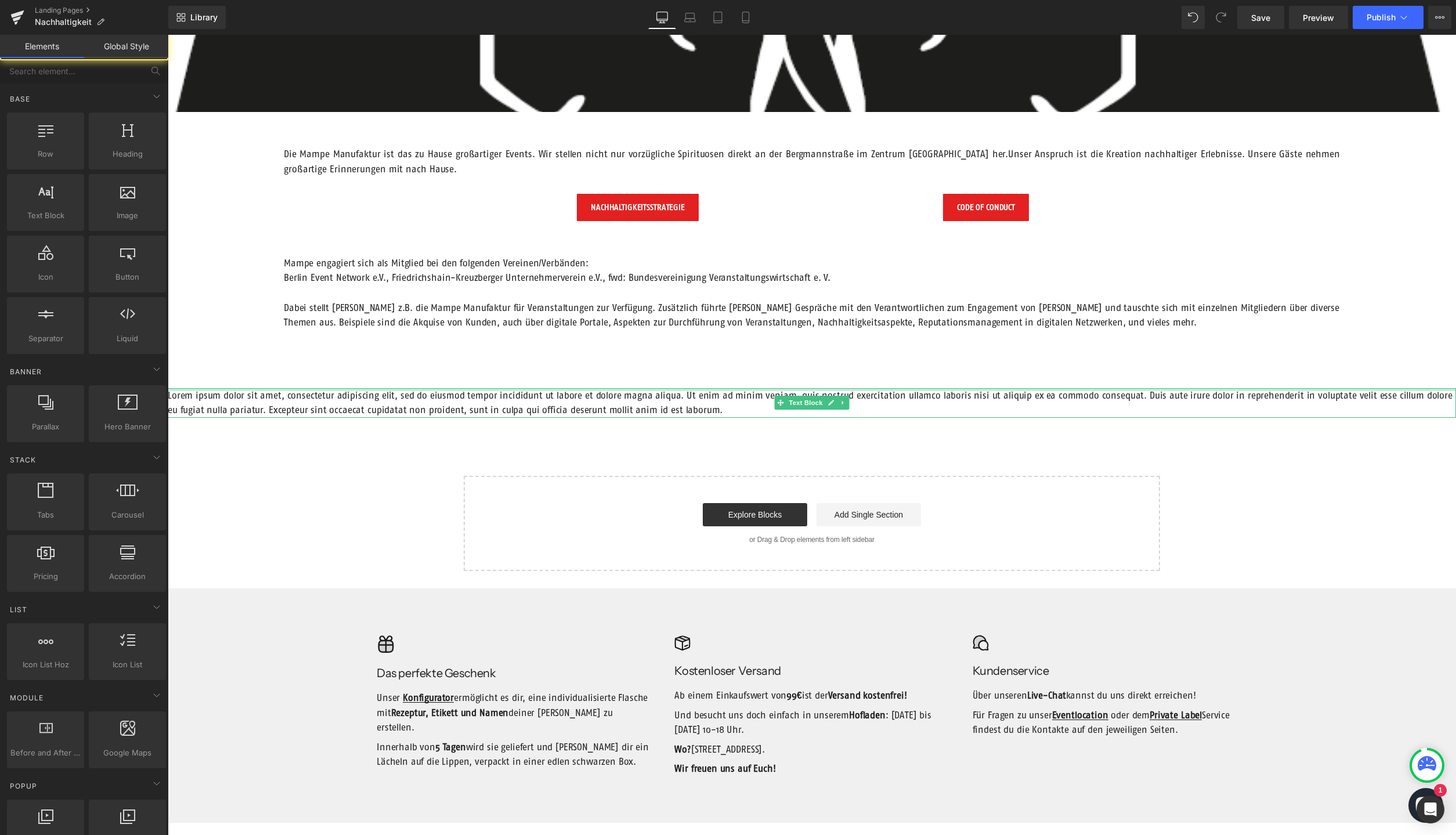
click at [589, 387] on div "NACHHALTIGER ELEFANT Text Block Hero Banner Die Mampe Manufaktur ist das zu Hau…" at bounding box center [811, 213] width 1289 height 716
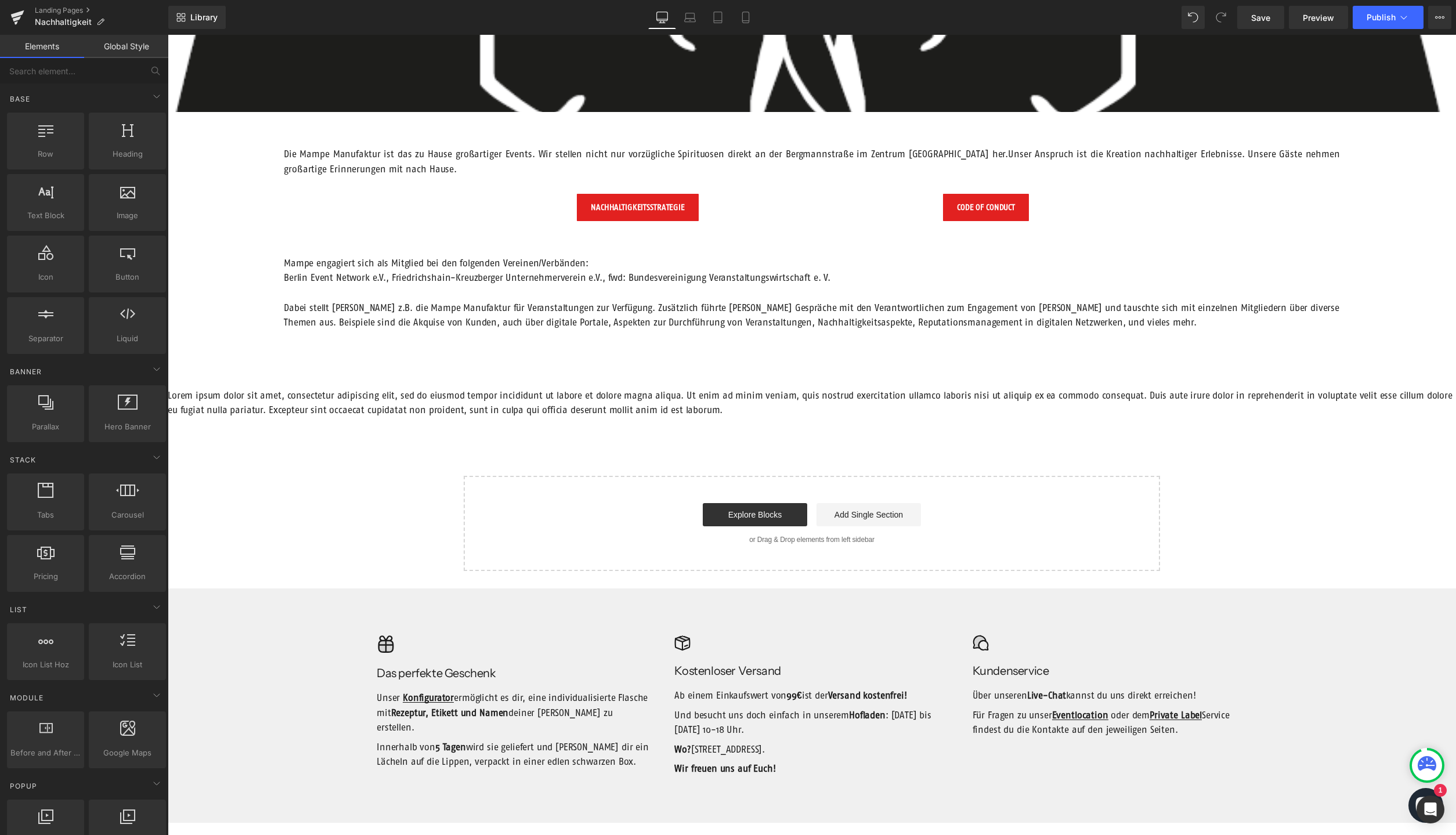
click at [577, 418] on div "NACHHALTIGER ELEFANT Text Block Hero Banner Die Mampe Manufaktur ist das zu Hau…" at bounding box center [811, 213] width 1289 height 716
click at [514, 406] on p "Lorem ipsum dolor sit amet, consectetur adipiscing elit, sed do eiusmod tempor …" at bounding box center [811, 403] width 1289 height 30
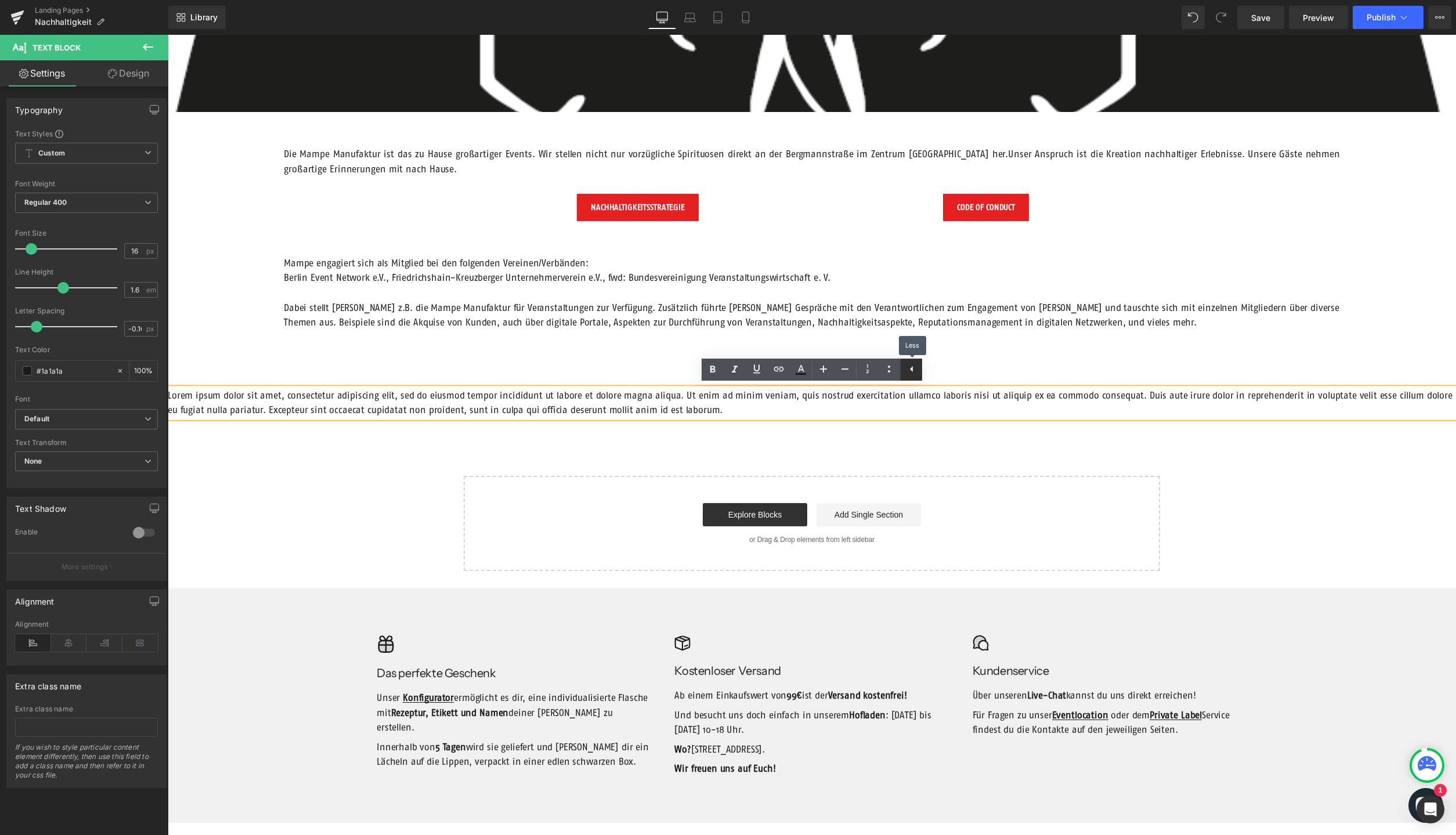
click at [914, 373] on icon at bounding box center [912, 369] width 14 height 14
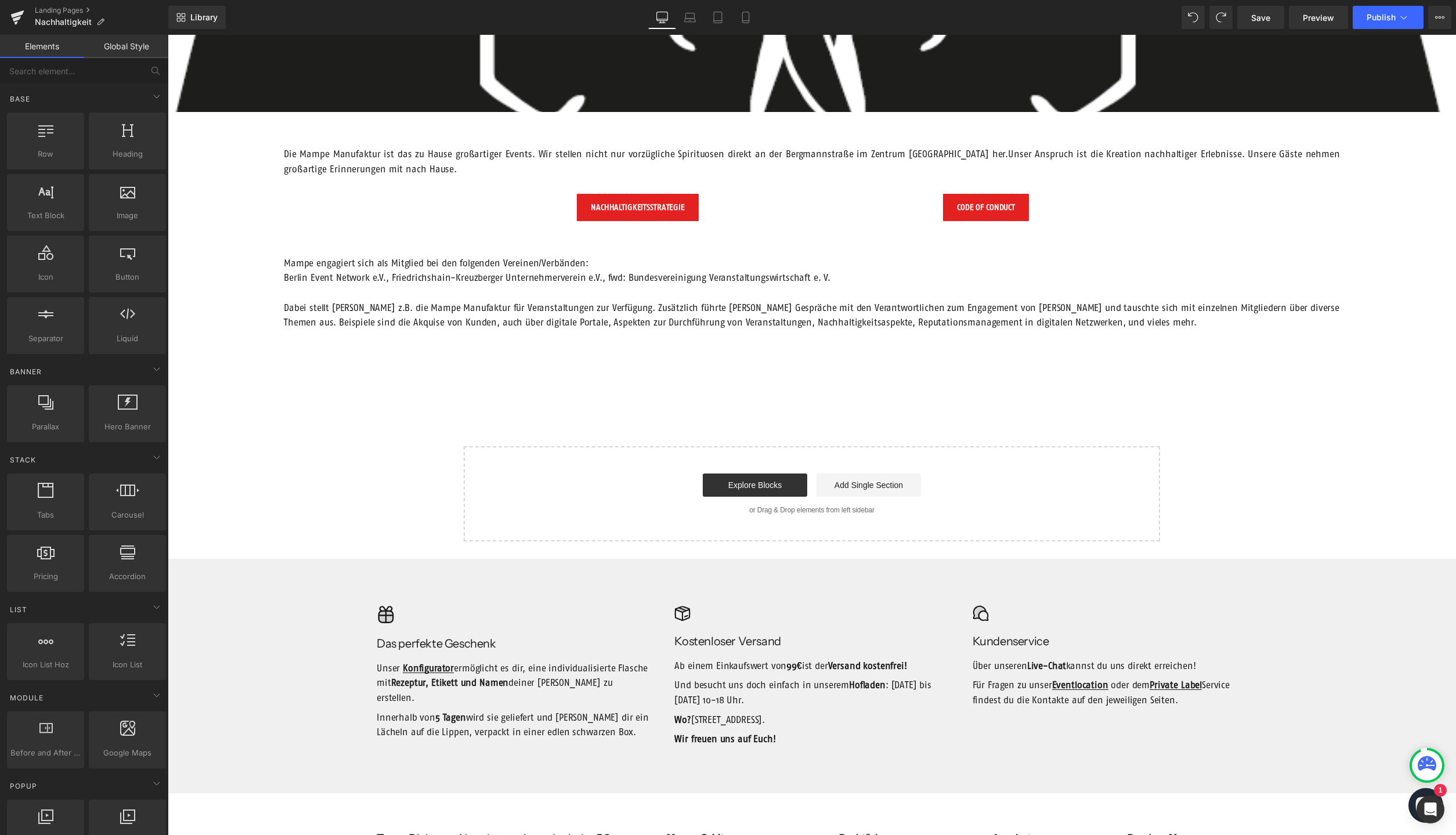
click at [499, 317] on p "Dabei stellt [PERSON_NAME] z.B. die Mampe Manufaktur für Veranstaltungen zur Ve…" at bounding box center [811, 315] width 1056 height 30
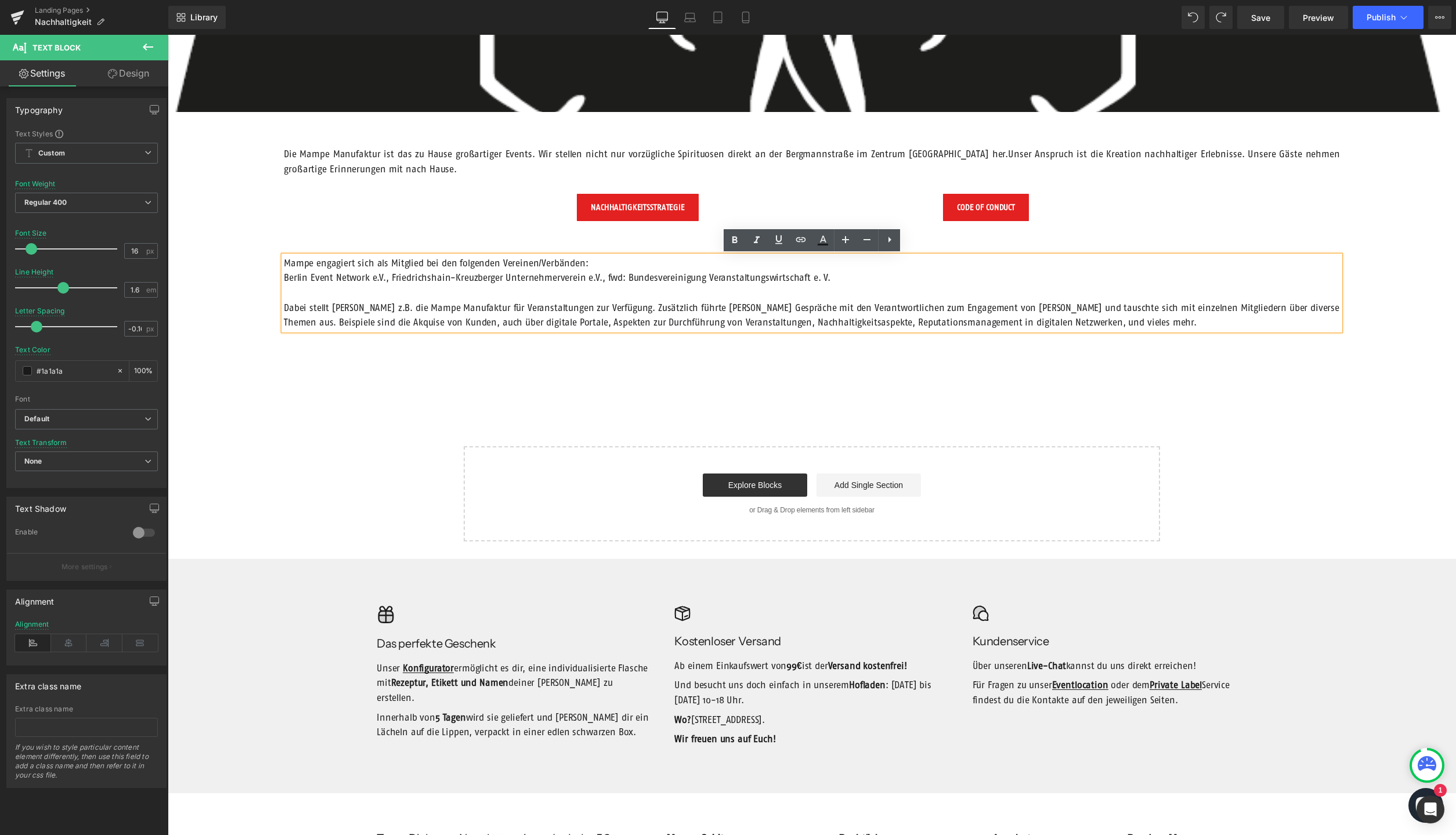
click at [936, 256] on div "Mampe engagiert sich als Mitglied bei den folgenden Vereinen/Verbänden: Berlin …" at bounding box center [811, 293] width 1056 height 74
click at [674, 218] on div "NACHHALTIGKEITSSTRATEGIE Button" at bounding box center [638, 207] width 331 height 27
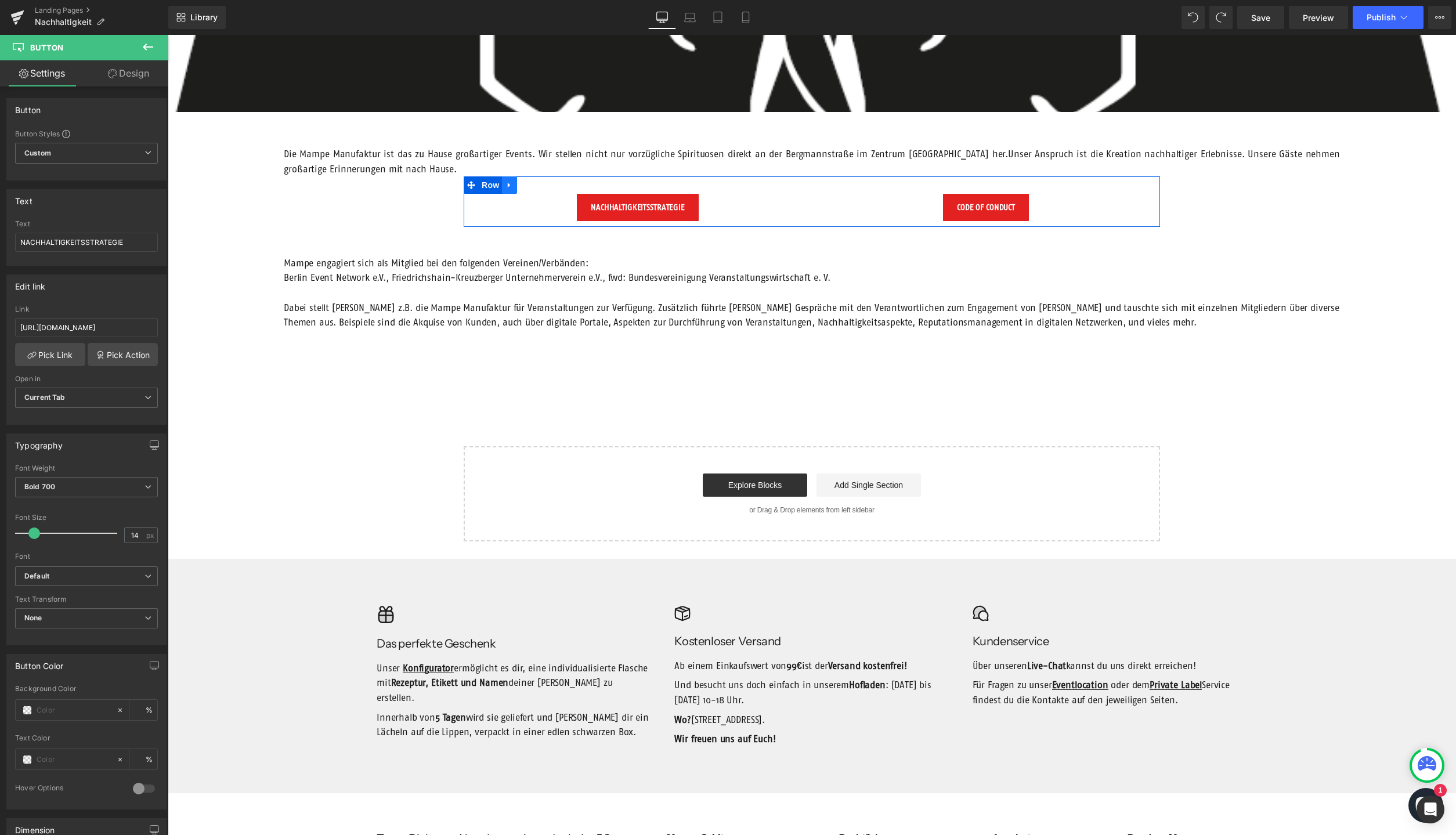
click at [512, 189] on icon at bounding box center [509, 185] width 8 height 8
click at [522, 275] on p "Berlin Event Network e.V., Friedrichshain-Kreuzberger Unternehmerverein e.V., f…" at bounding box center [811, 278] width 1056 height 15
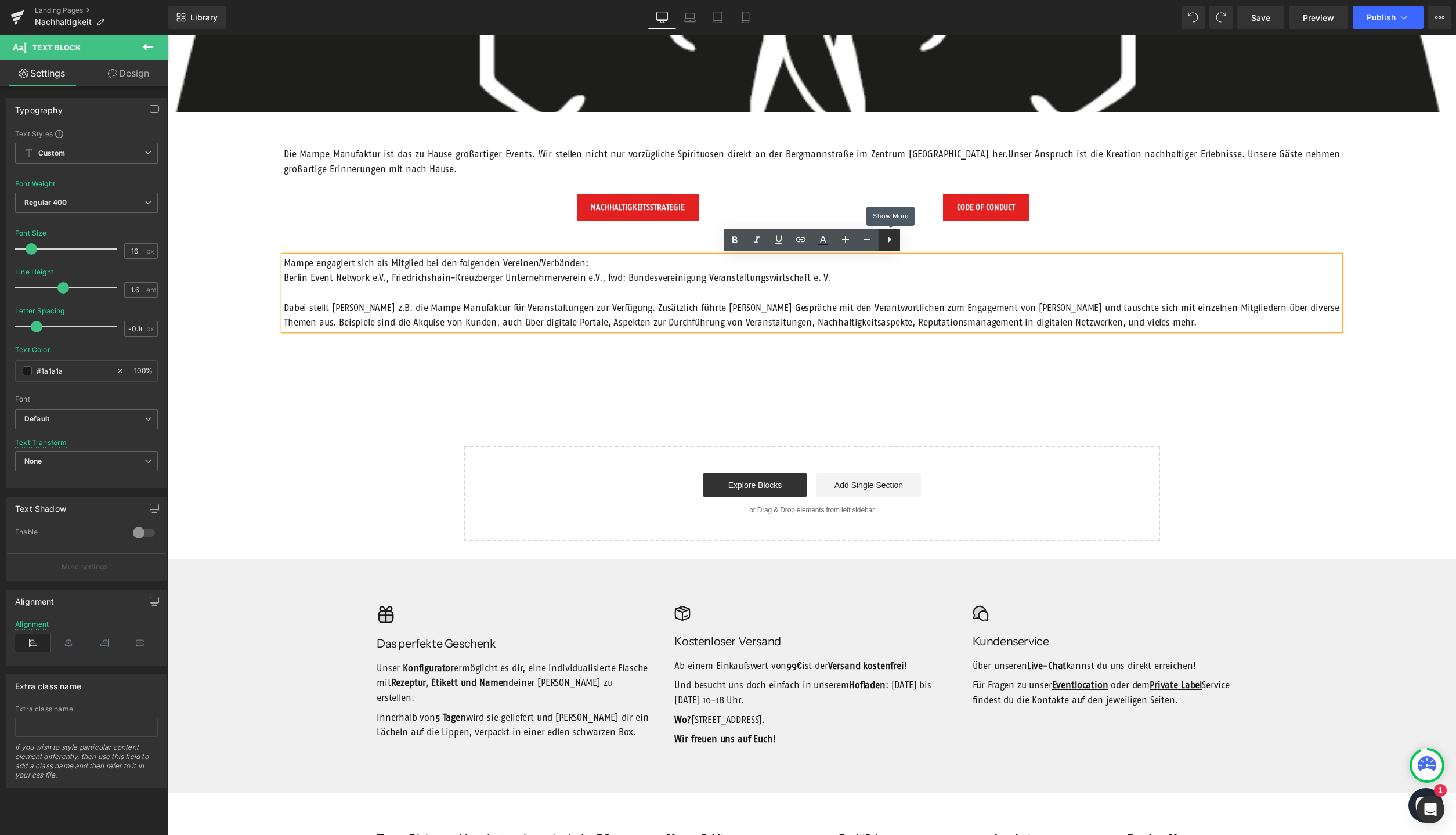
click at [892, 242] on icon at bounding box center [889, 239] width 14 height 14
click at [884, 327] on p "Dabei stellt [PERSON_NAME] z.B. die Mampe Manufaktur für Veranstaltungen zur Ve…" at bounding box center [811, 315] width 1056 height 30
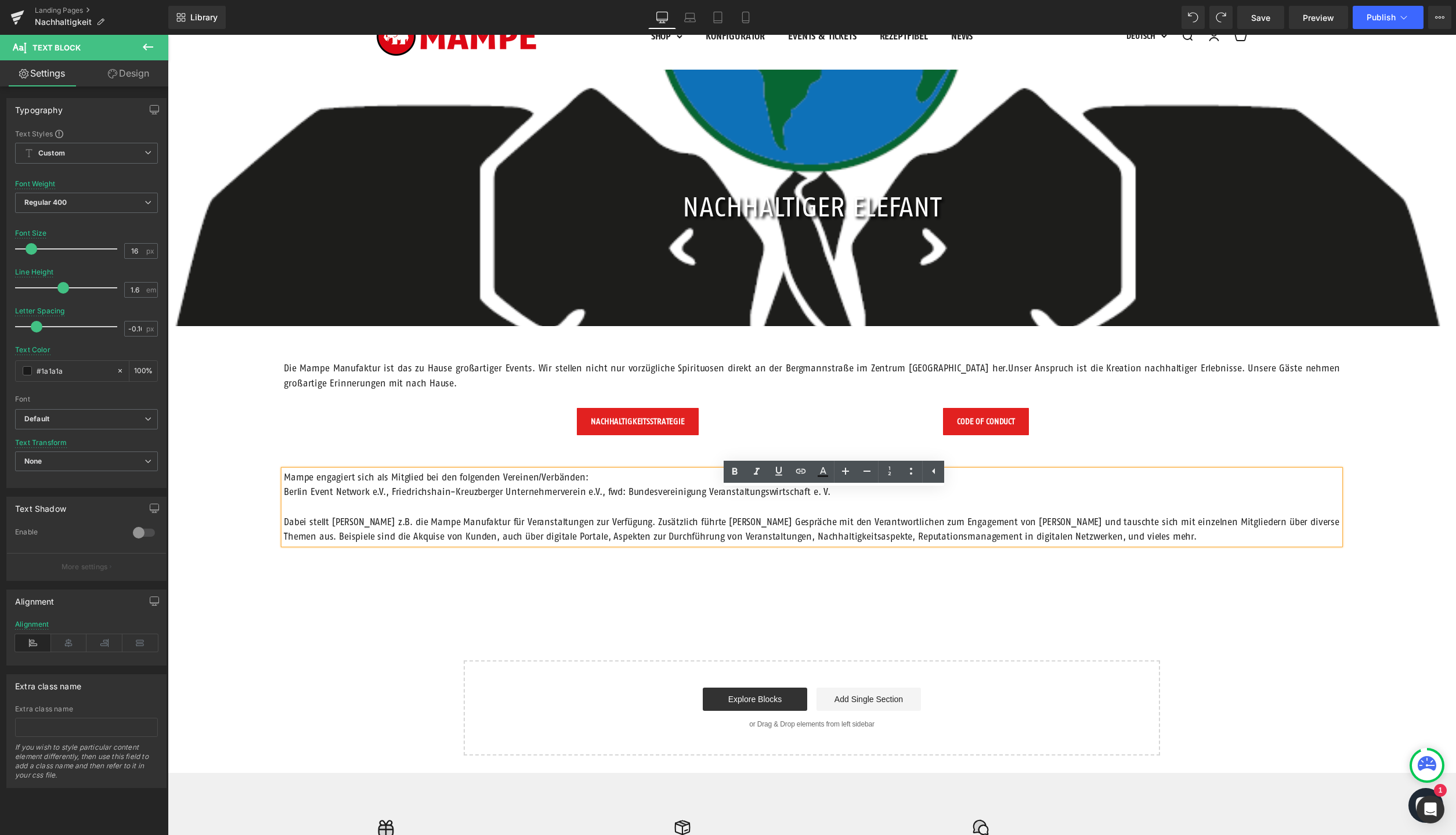
scroll to position [0, 0]
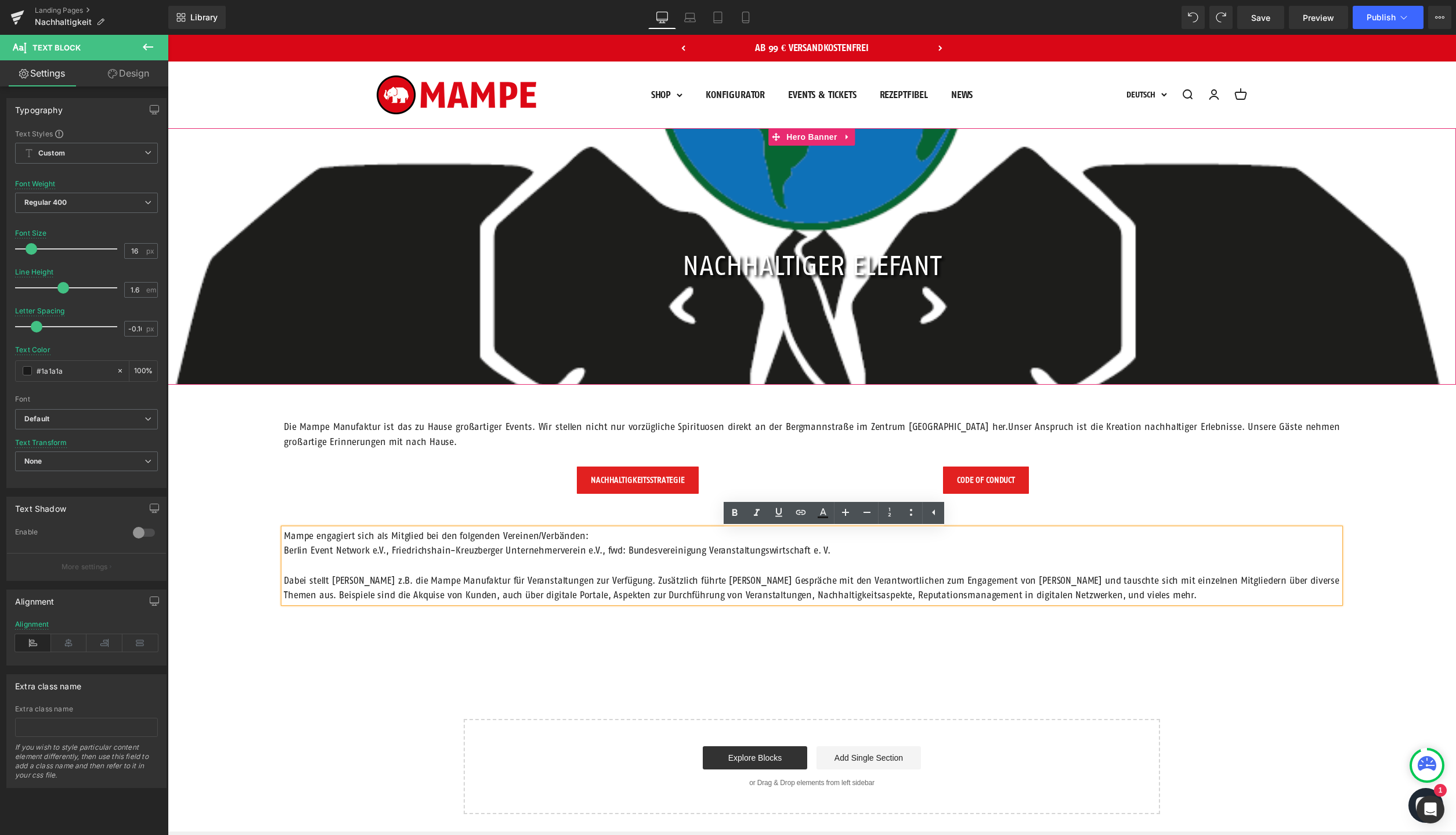
click at [700, 180] on div at bounding box center [811, 257] width 1289 height 257
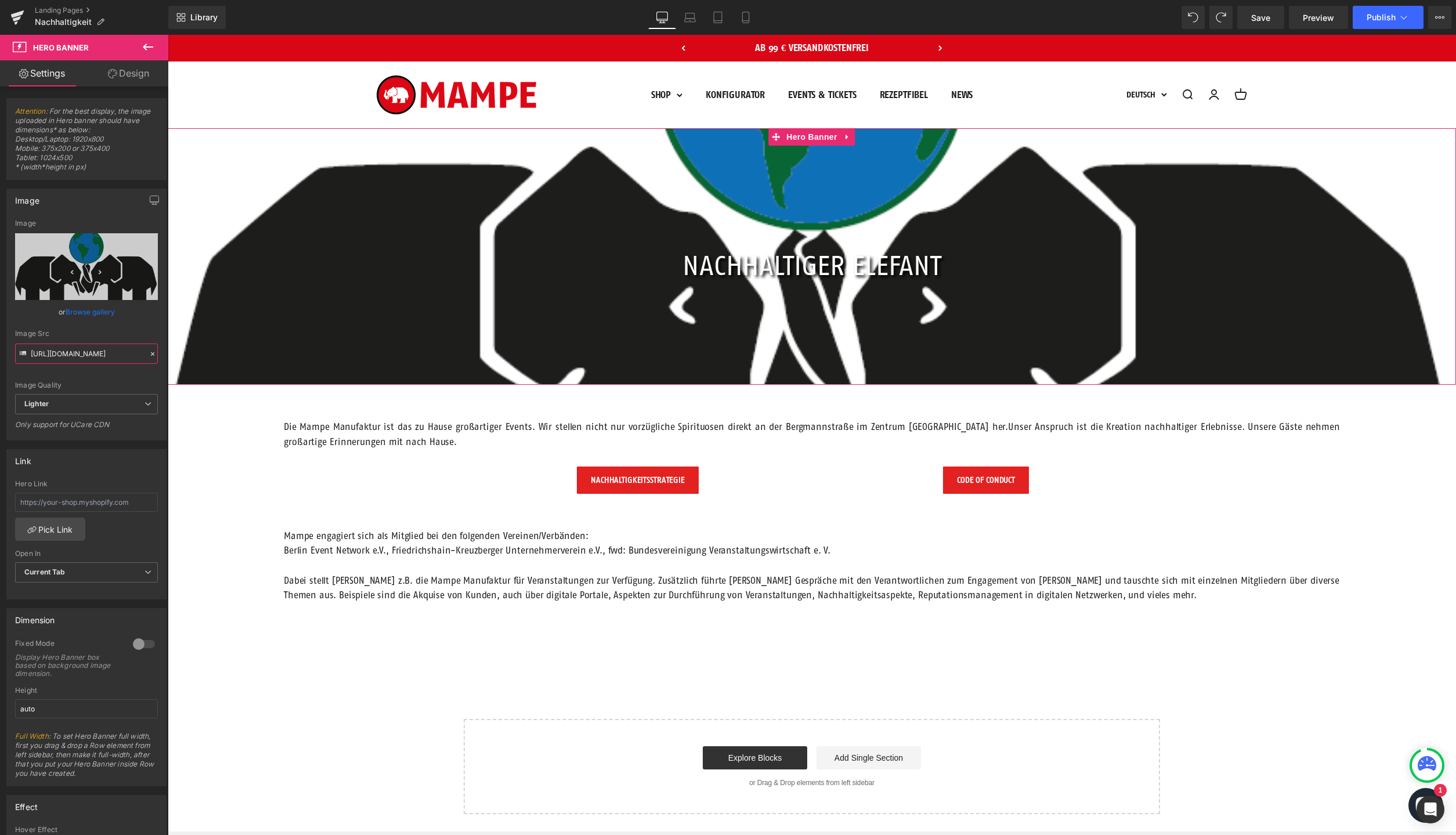
click at [59, 356] on input "[URL][DOMAIN_NAME]" at bounding box center [86, 353] width 143 height 21
click at [50, 356] on input "[URL][DOMAIN_NAME]" at bounding box center [86, 353] width 143 height 21
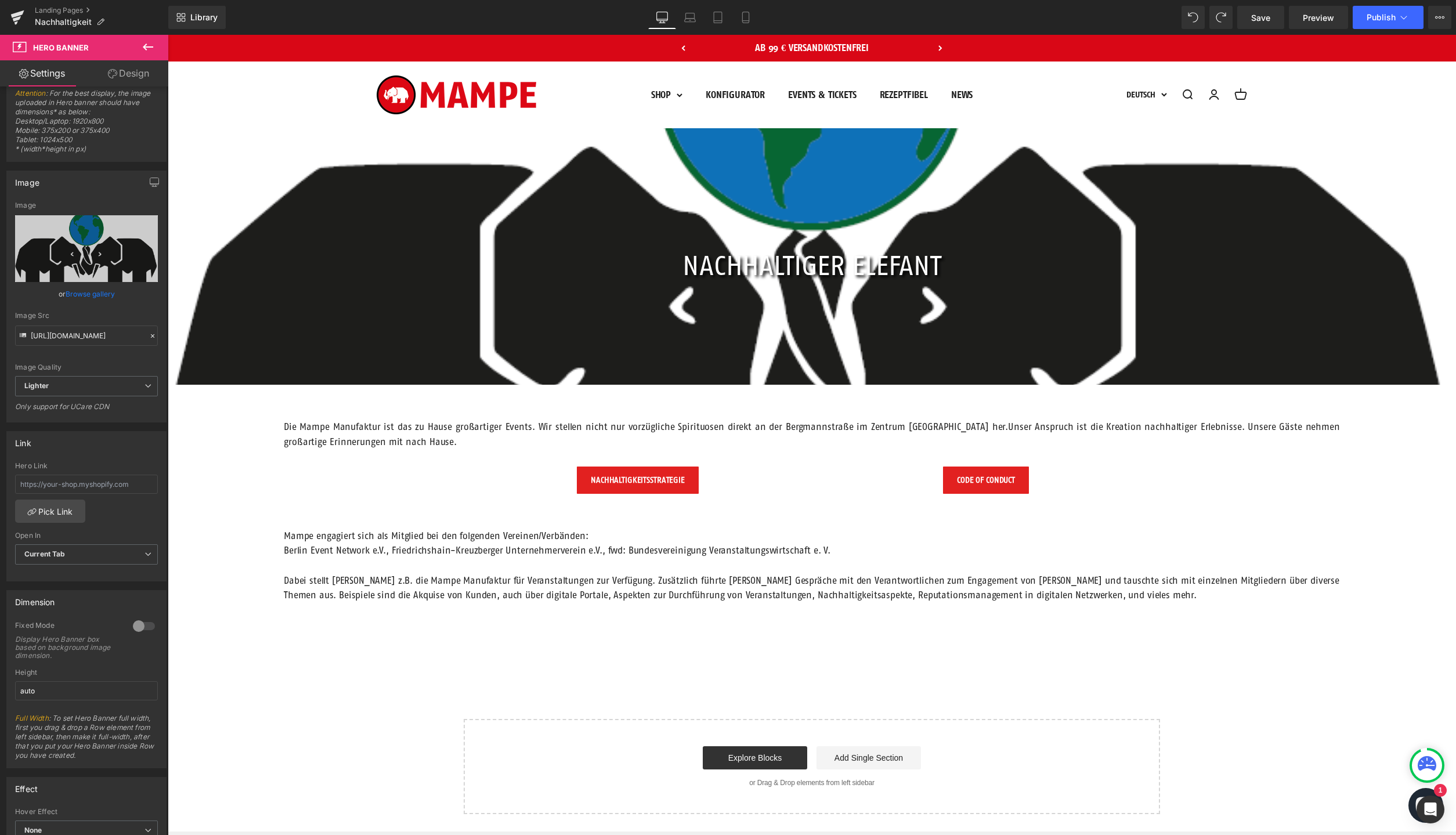
click at [146, 45] on icon at bounding box center [148, 47] width 11 height 7
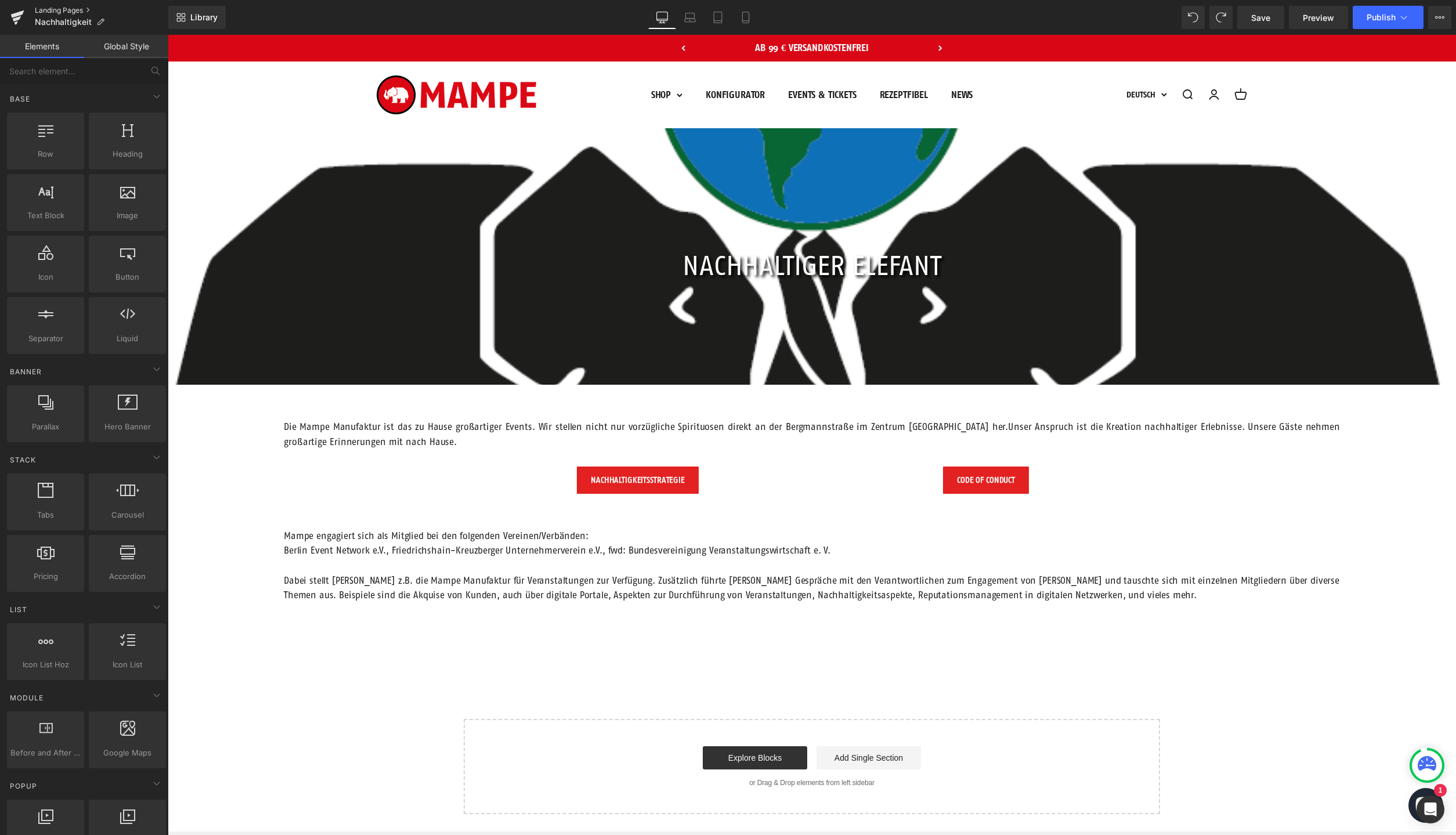
click at [71, 14] on link "Landing Pages" at bounding box center [102, 11] width 134 height 9
